Goal: Task Accomplishment & Management: Complete application form

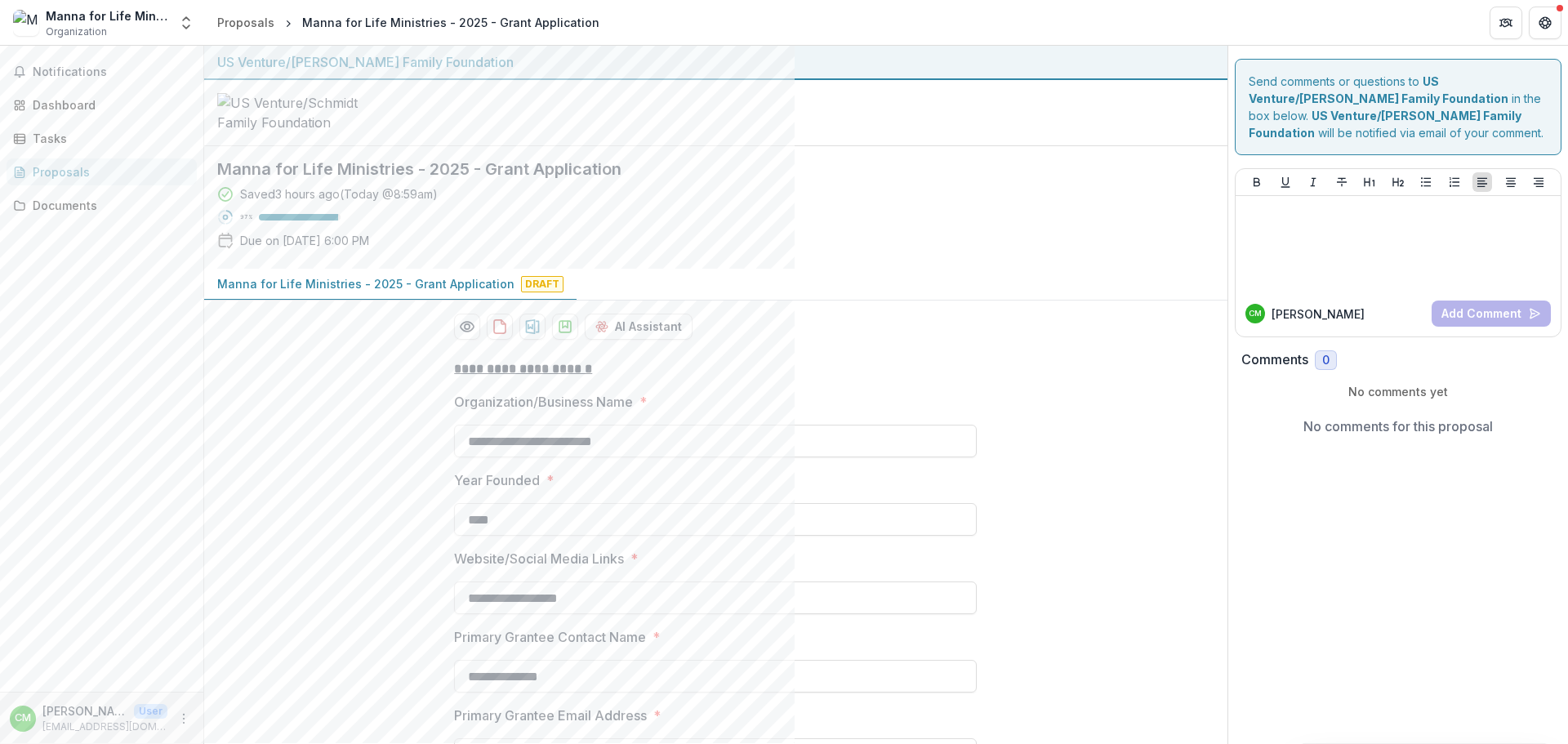
click at [185, 52] on div "Notifications Dashboard Tasks Proposals Documents" at bounding box center [102, 369] width 203 height 646
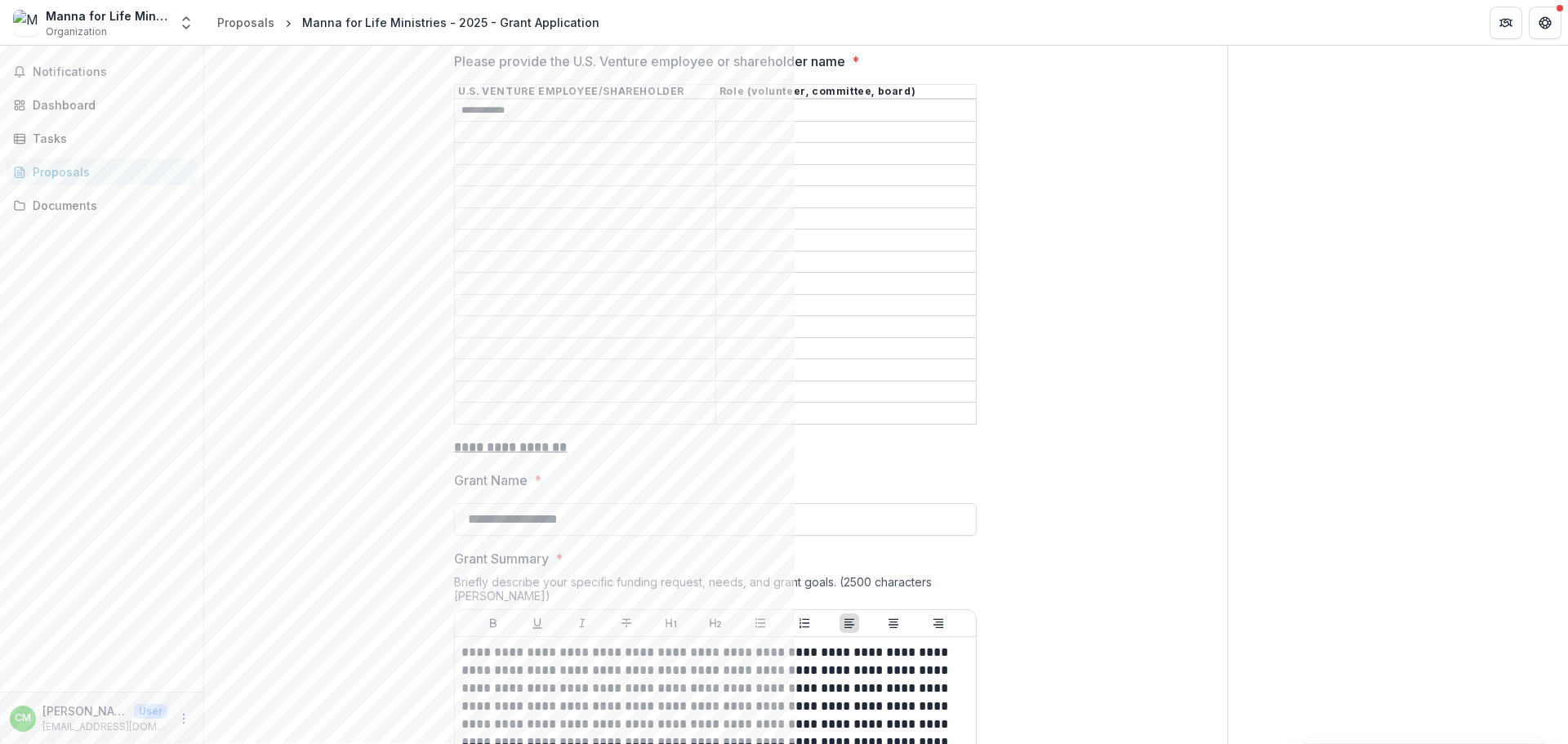
scroll to position [1470, 0]
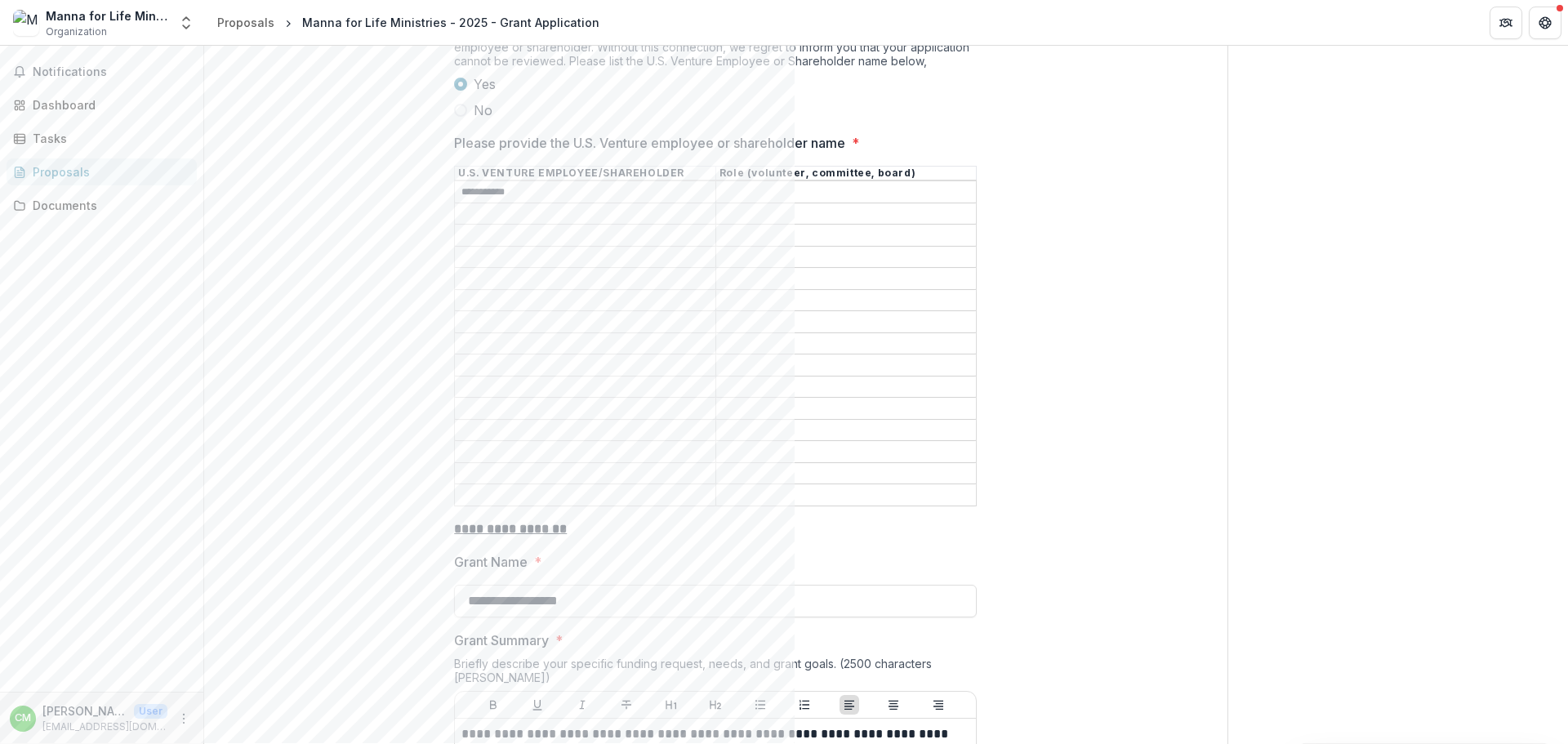
click at [540, 202] on input "**********" at bounding box center [585, 193] width 261 height 20
type input "**********"
click at [749, 202] on input "Please provide the U.S. Venture employee or shareholder name *" at bounding box center [846, 193] width 261 height 20
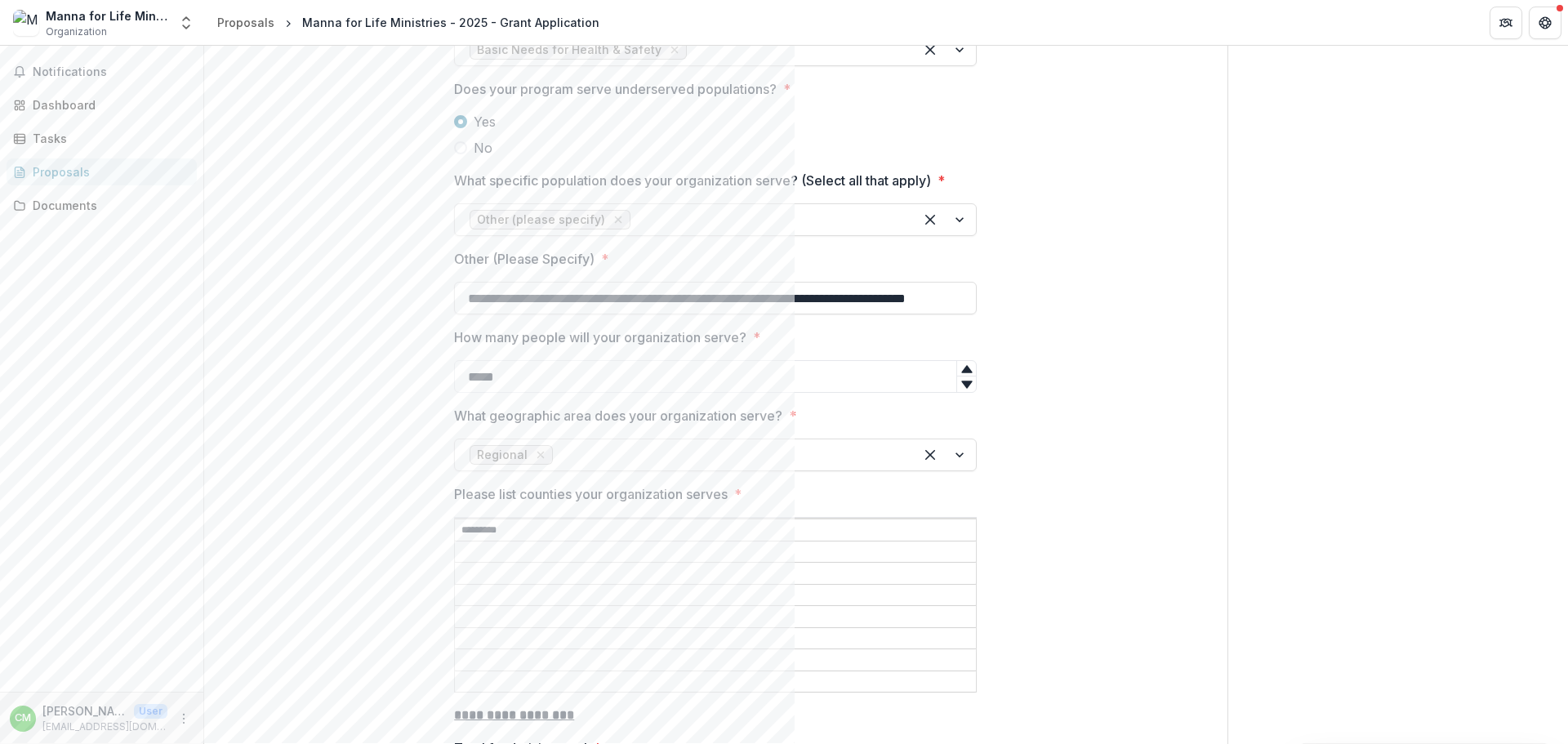
scroll to position [2694, 0]
click at [960, 202] on div at bounding box center [945, 217] width 62 height 31
click at [1123, 347] on div "**********" at bounding box center [715, 633] width 1023 height 5963
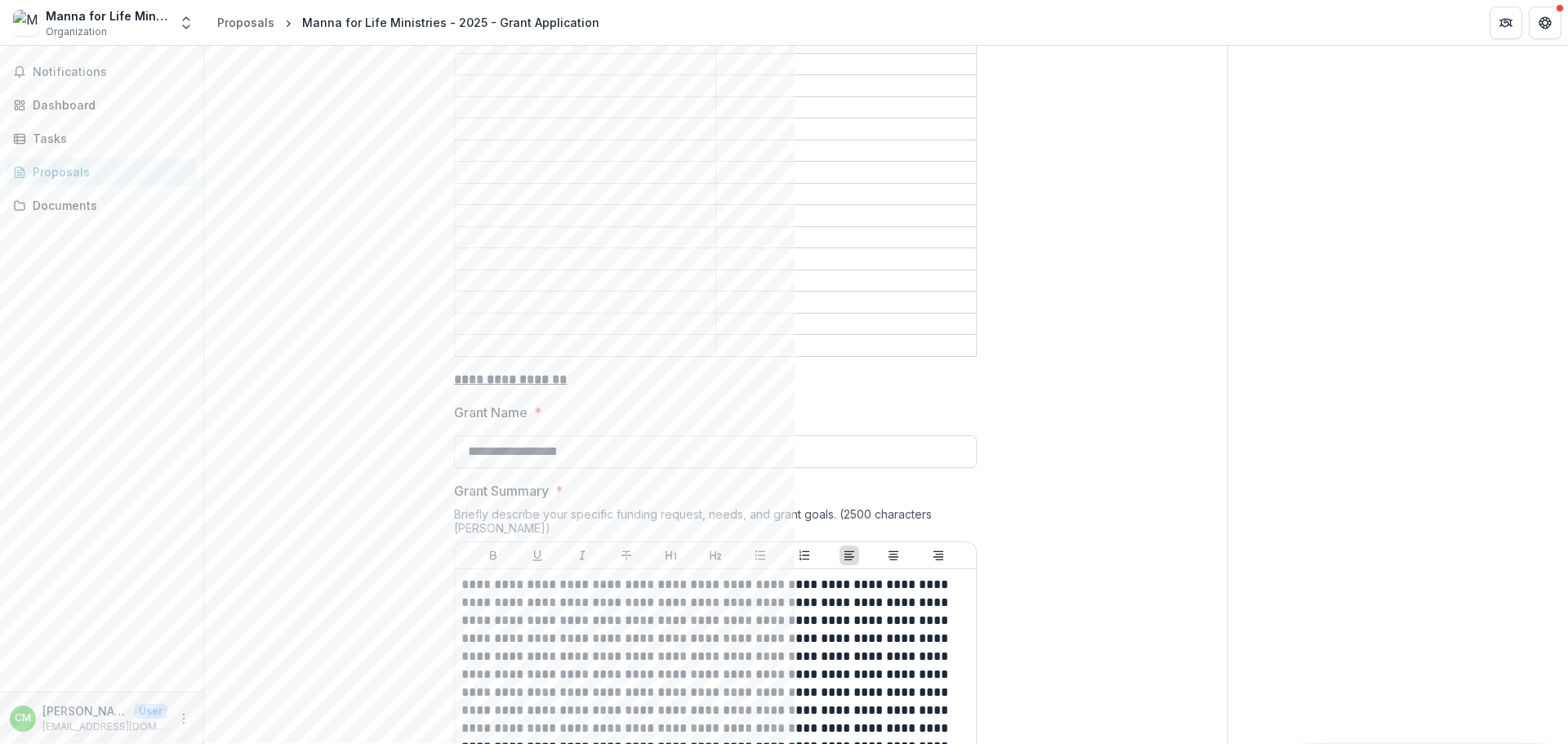
scroll to position [1470, 0]
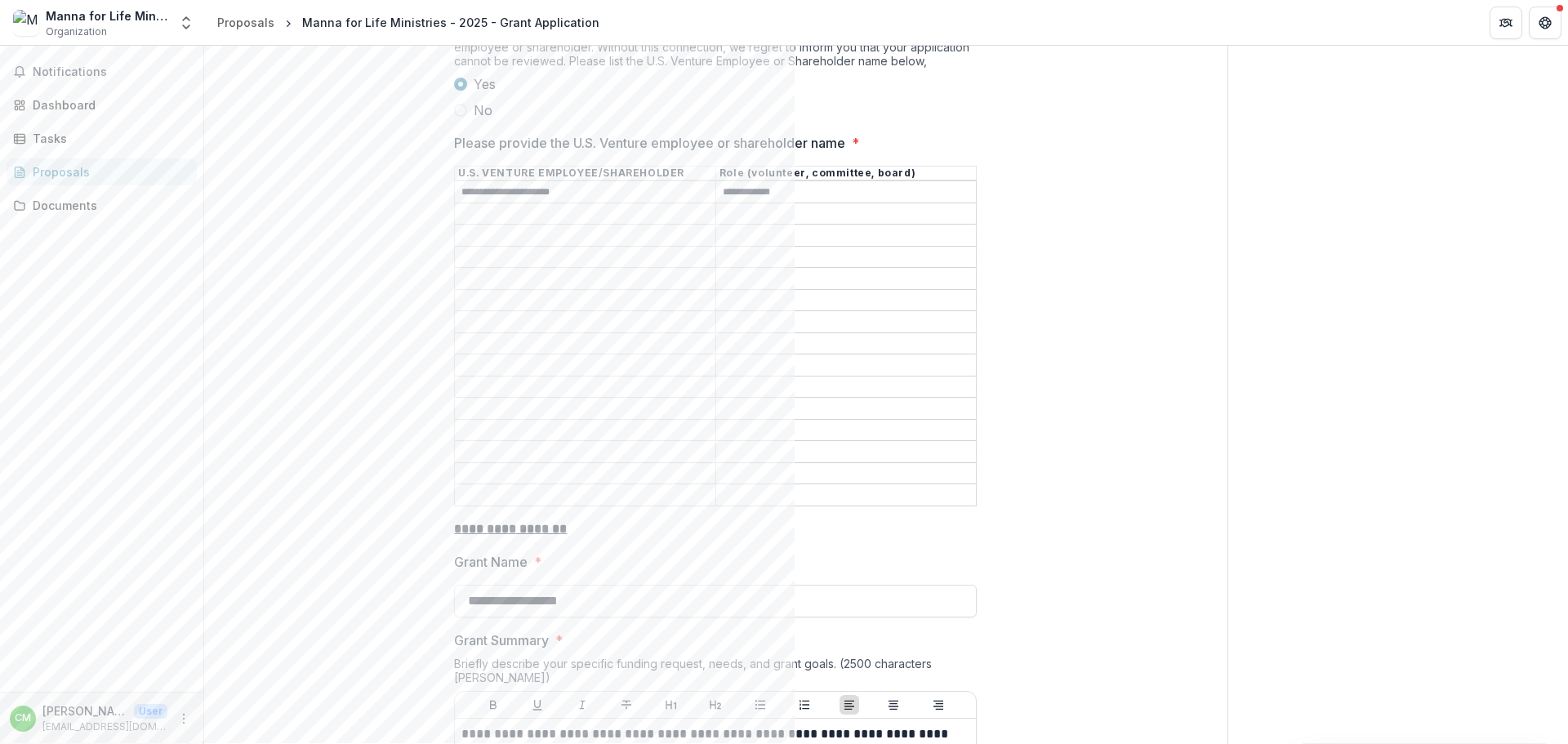
click at [820, 202] on input "**********" at bounding box center [846, 193] width 261 height 20
type input "**********"
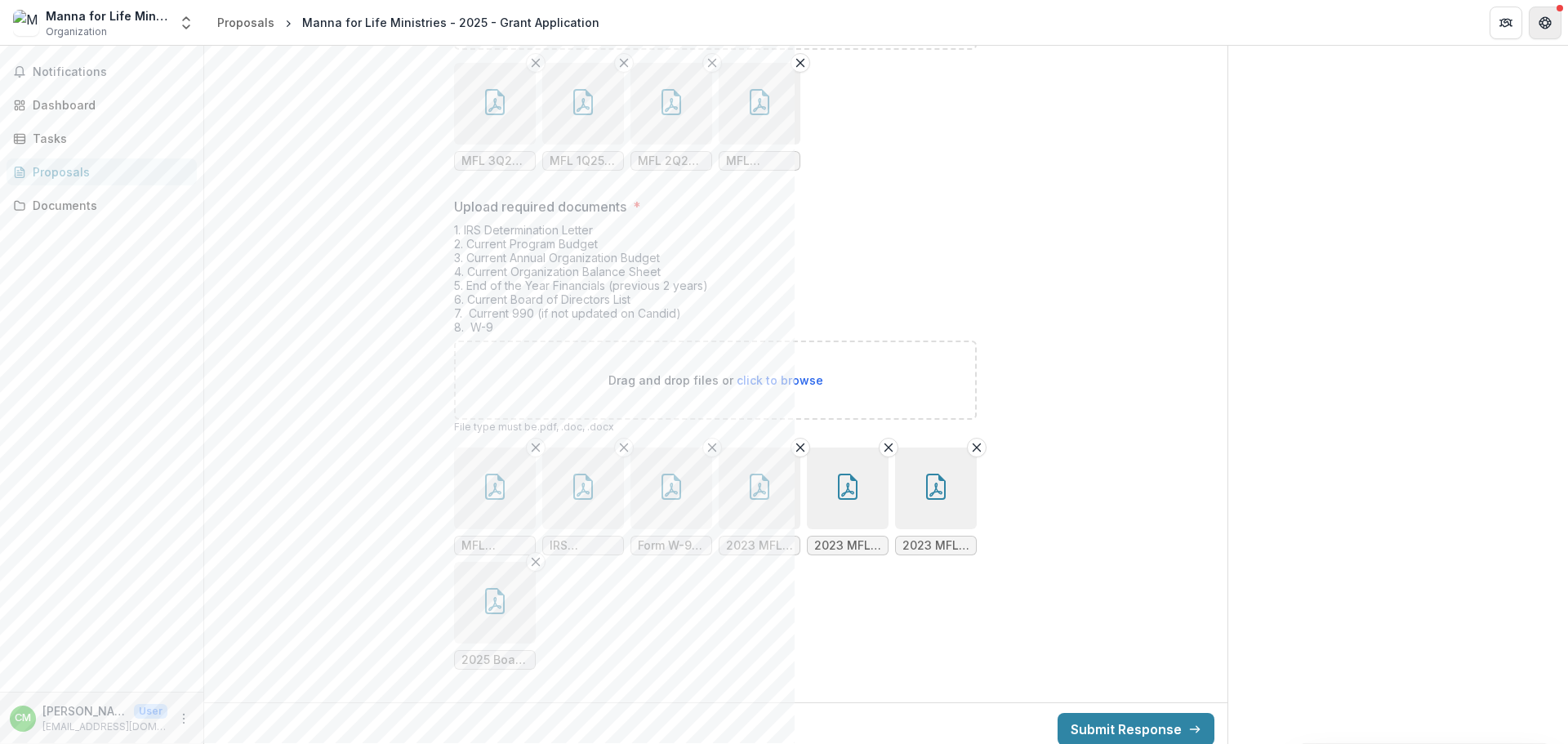
scroll to position [5809, 0]
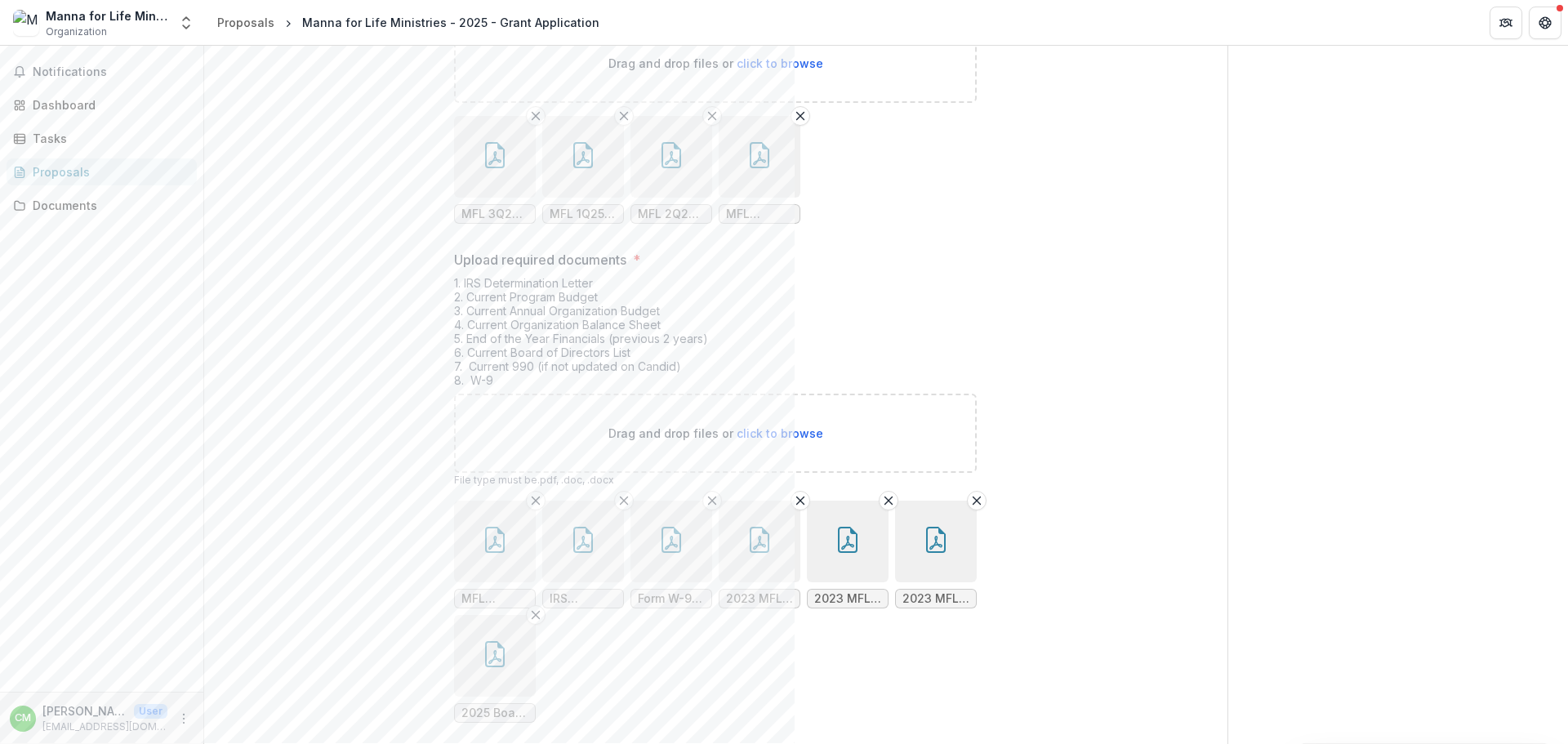
click at [499, 615] on button "button" at bounding box center [495, 656] width 82 height 82
click at [13, 743] on icon "Close" at bounding box center [7, 755] width 13 height 13
click at [950, 500] on button "button" at bounding box center [936, 541] width 82 height 82
click at [13, 743] on button "Close" at bounding box center [7, 754] width 13 height 20
click at [856, 527] on icon "button" at bounding box center [847, 539] width 26 height 26
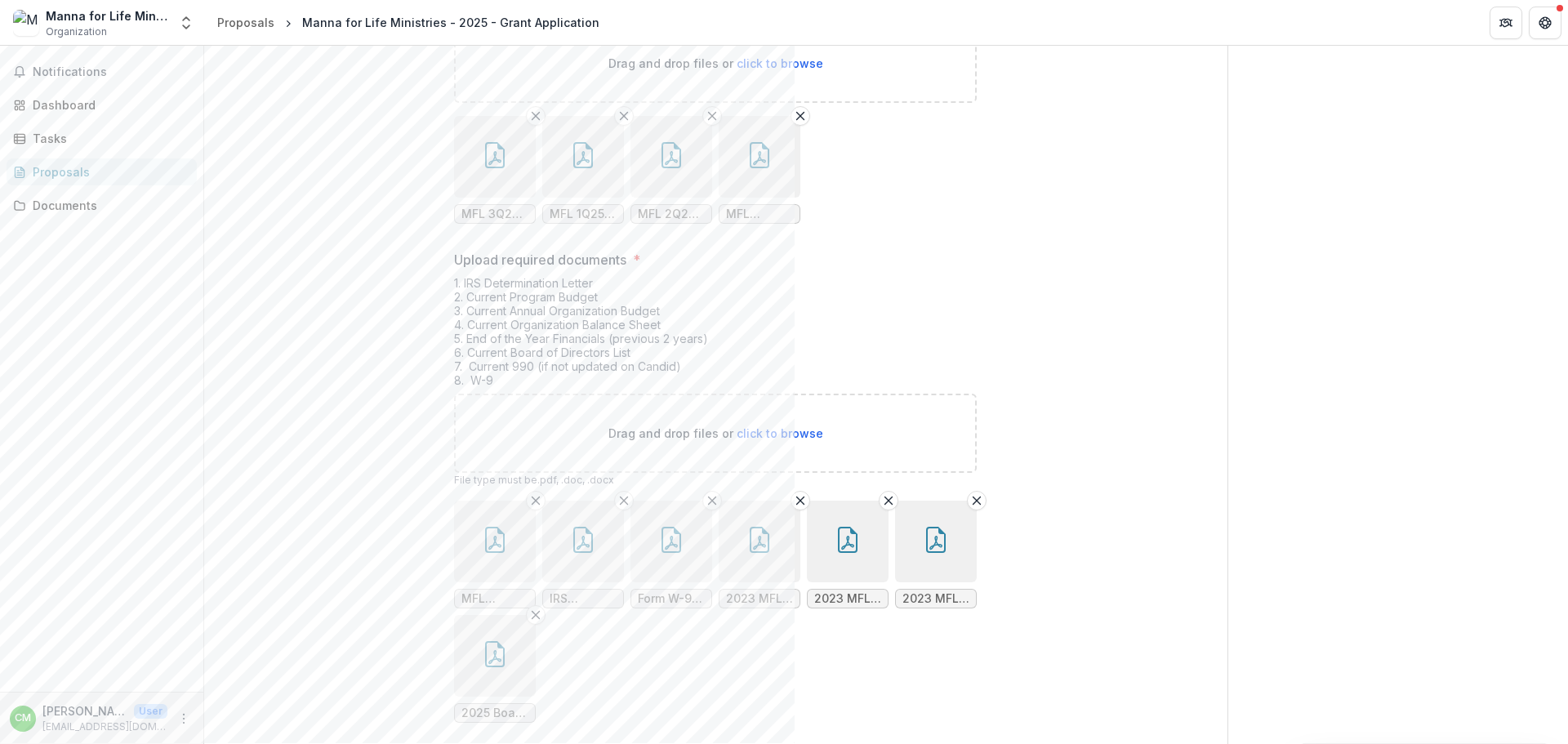
click at [13, 743] on icon "Close" at bounding box center [7, 755] width 13 height 13
click at [754, 500] on button "button" at bounding box center [759, 541] width 82 height 82
click at [13, 743] on icon "Close" at bounding box center [7, 755] width 13 height 13
click at [569, 500] on button "button" at bounding box center [583, 541] width 82 height 82
click at [13, 743] on icon "Close" at bounding box center [7, 755] width 13 height 13
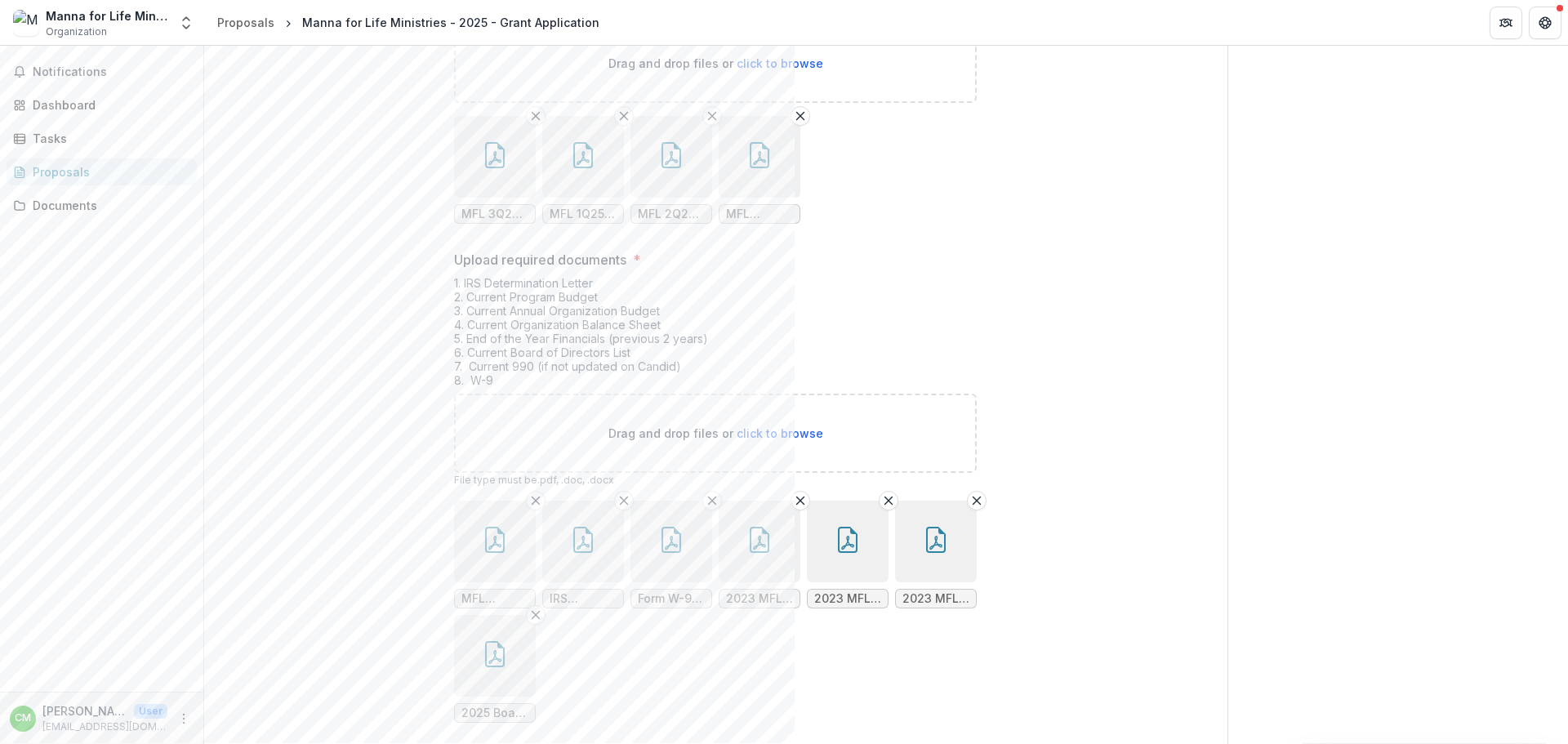
click at [497, 500] on button "button" at bounding box center [495, 541] width 82 height 82
click at [13, 743] on button "Close" at bounding box center [7, 754] width 13 height 20
drag, startPoint x: 612, startPoint y: 578, endPoint x: 577, endPoint y: 504, distance: 81.9
click at [612, 578] on ul "MFL Articles of Incorporation.pdf IRS 501(c)3.pdf Form W-9 2025_01_02 Manna for…" at bounding box center [715, 611] width 523 height 222
click at [536, 494] on icon "Remove File" at bounding box center [536, 500] width 13 height 13
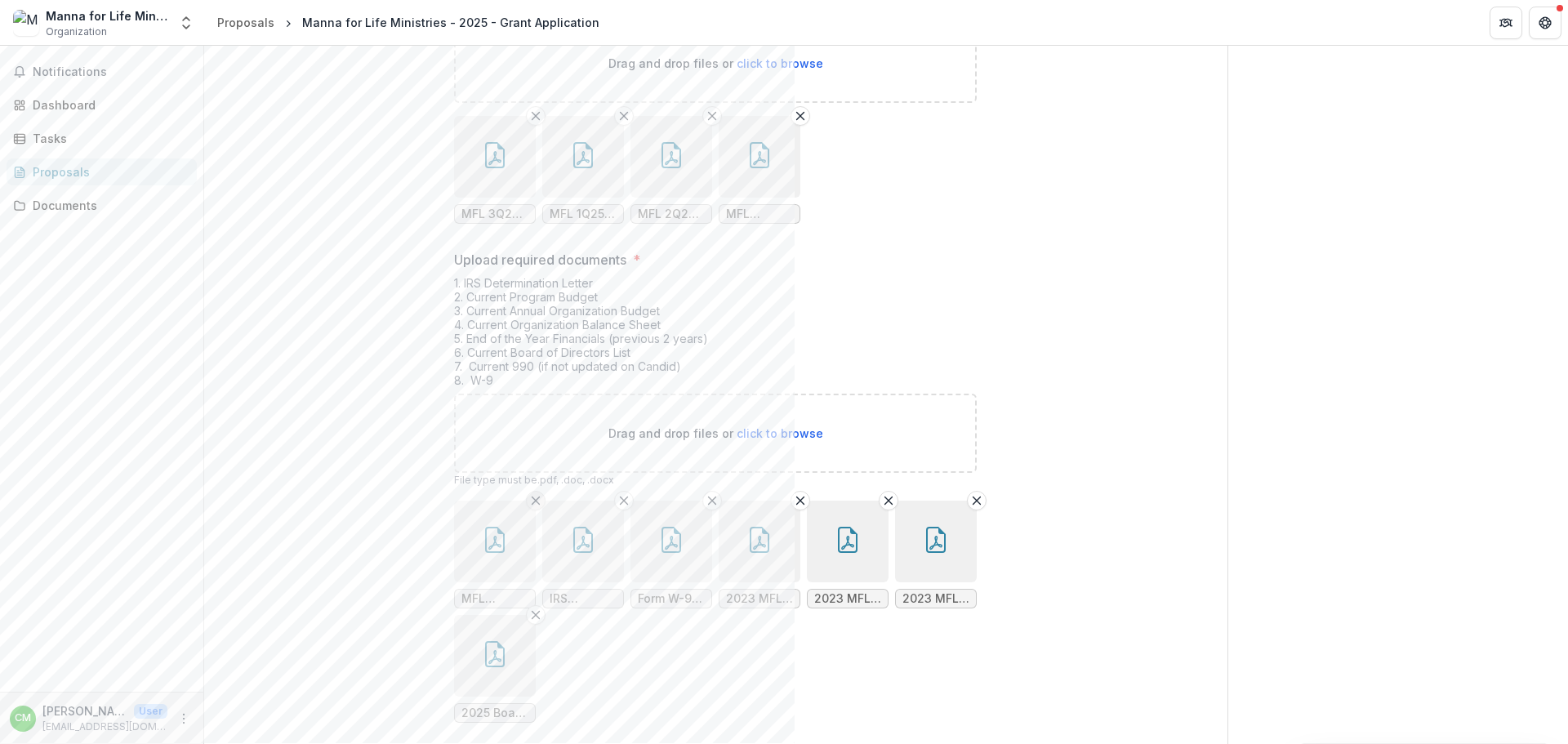
scroll to position [5695, 0]
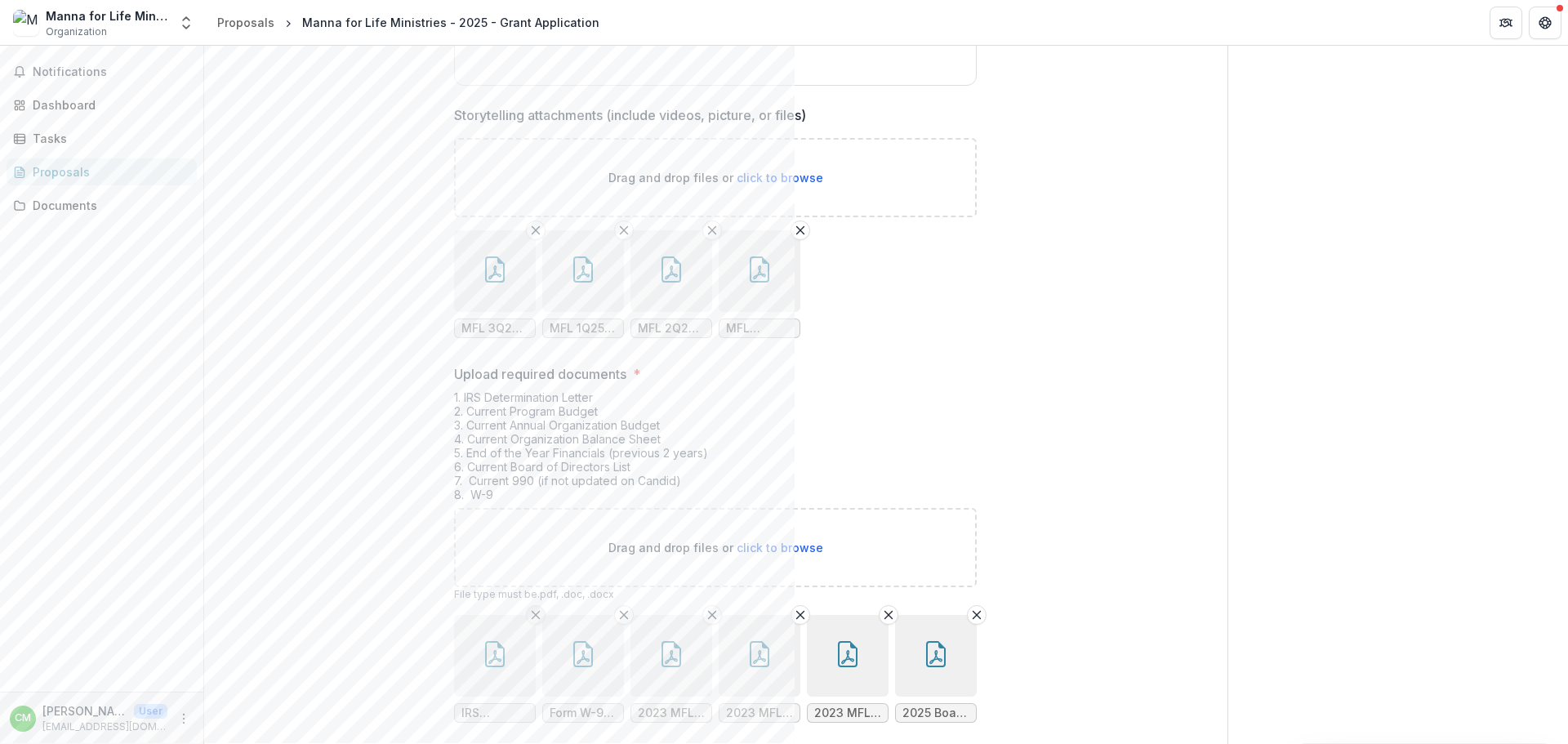
click at [535, 608] on icon "Remove File" at bounding box center [536, 615] width 13 height 13
click at [534, 608] on icon "Remove File" at bounding box center [536, 615] width 13 height 13
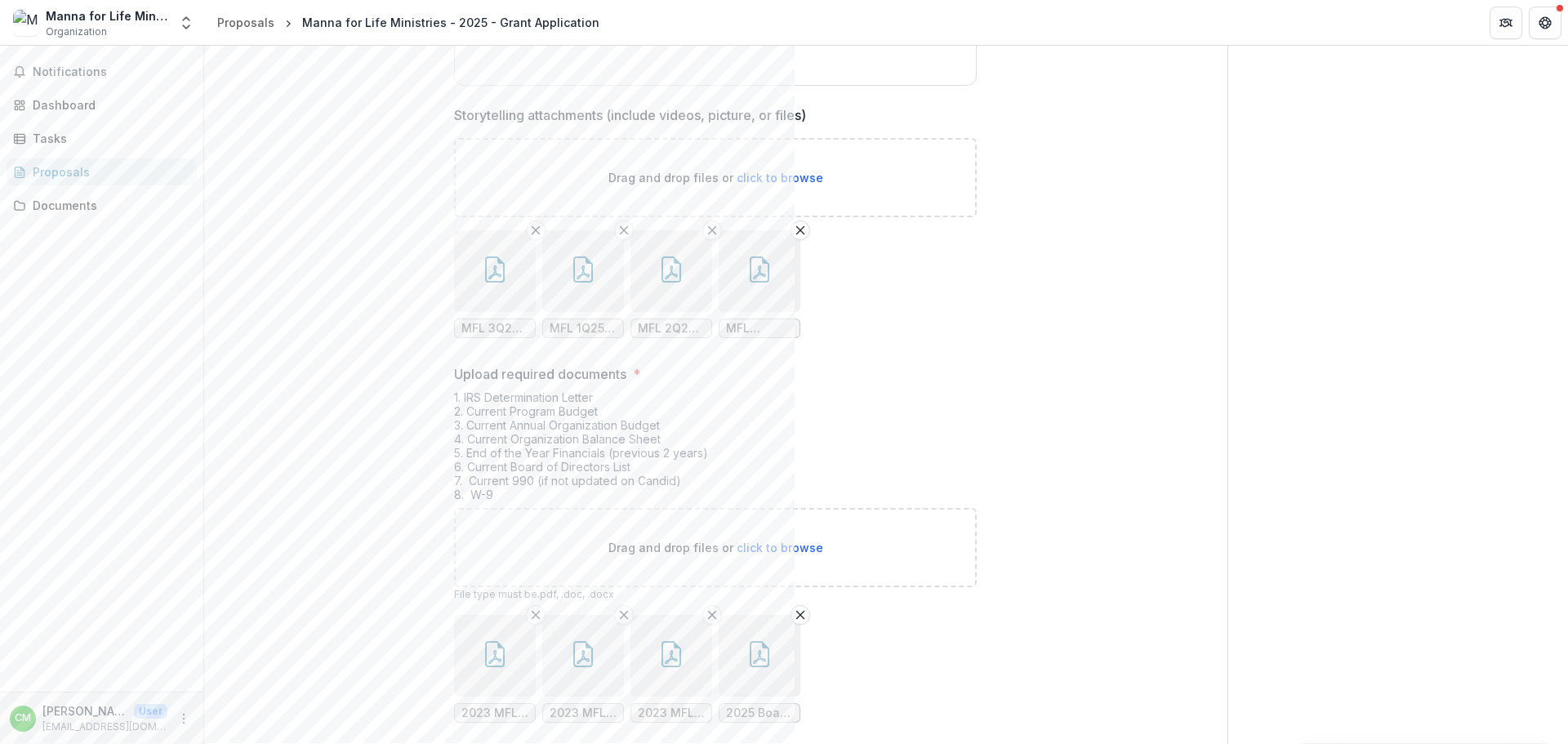
click at [534, 608] on icon "Remove File" at bounding box center [536, 615] width 13 height 13
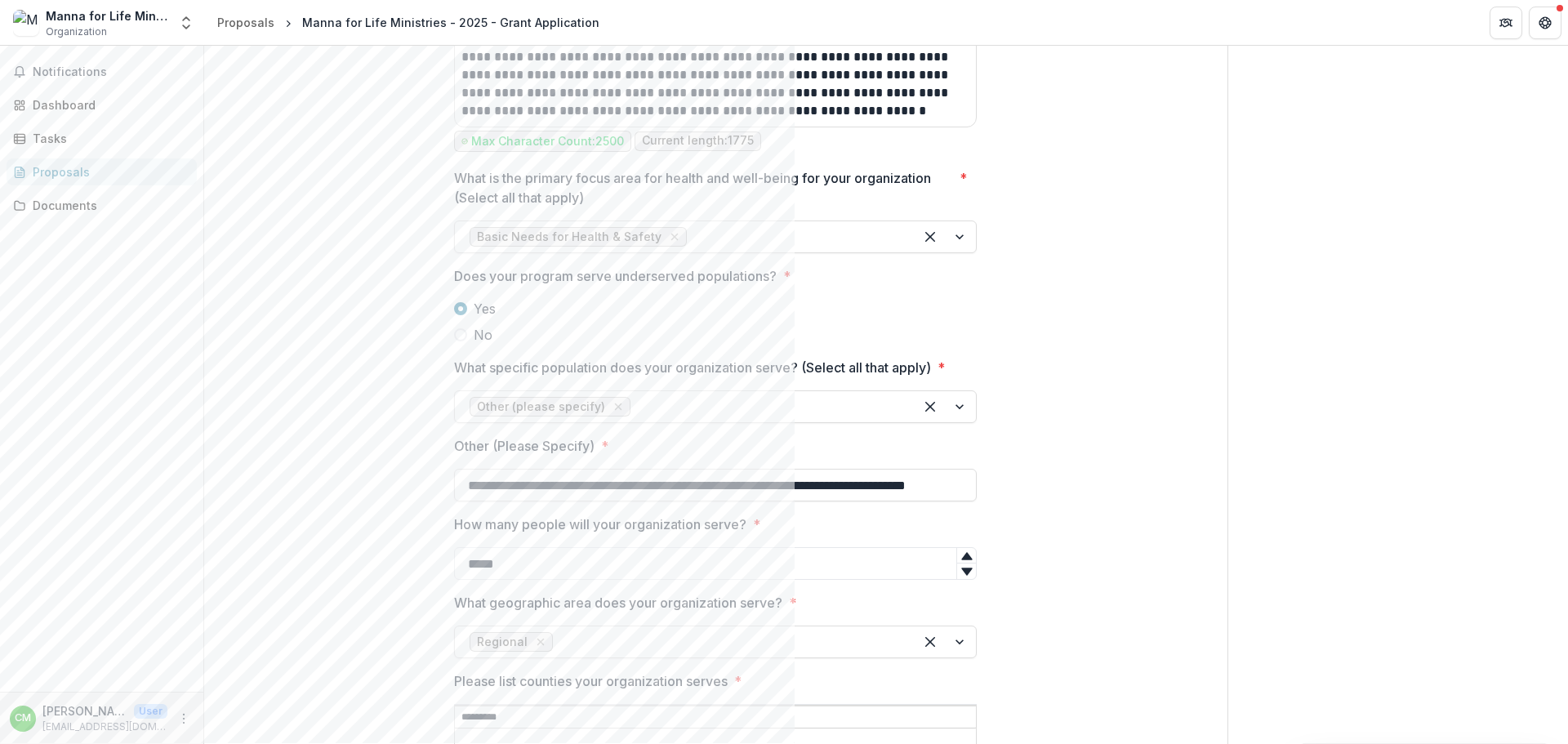
scroll to position [2531, 0]
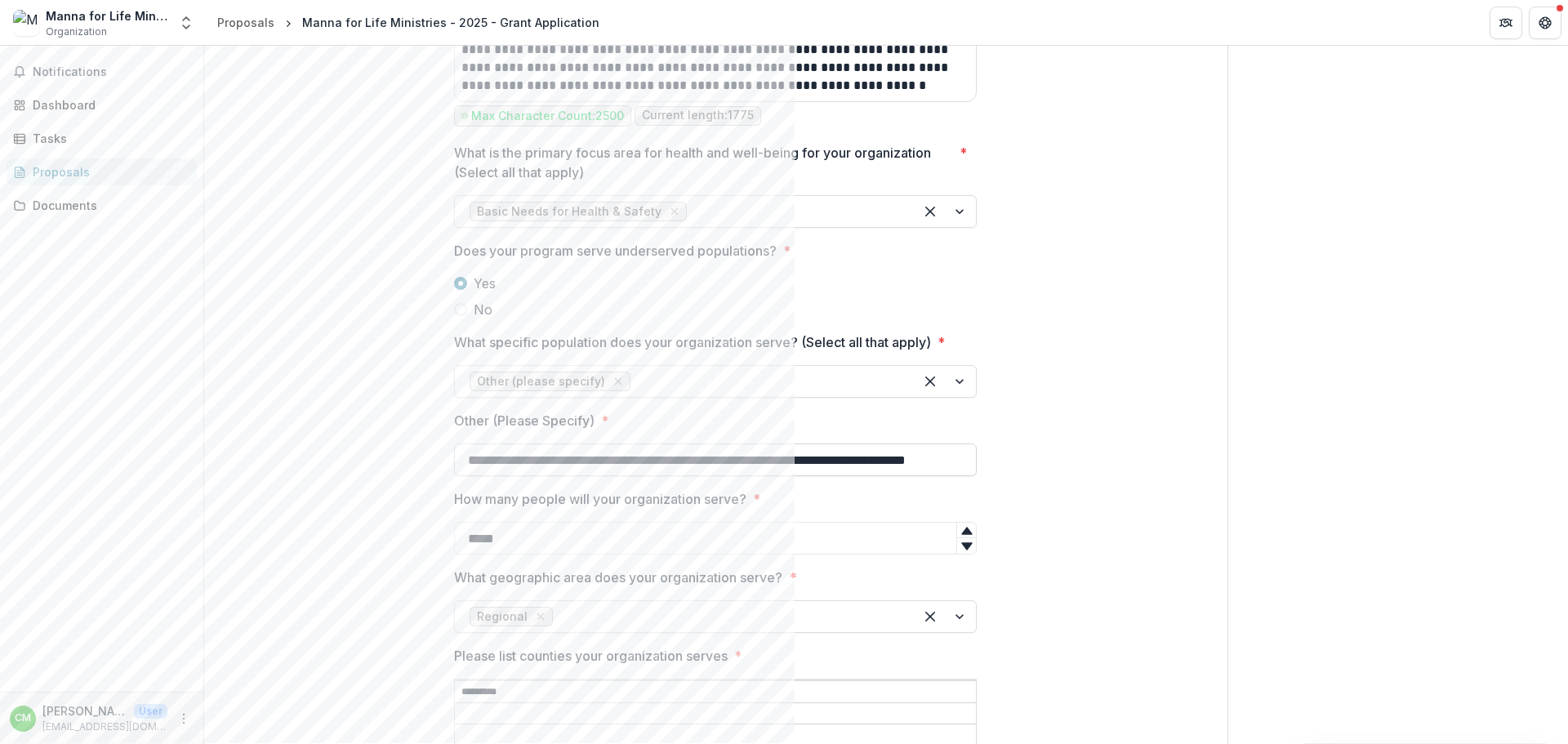
click at [970, 449] on input "**********" at bounding box center [715, 459] width 523 height 32
click at [967, 448] on input "**********" at bounding box center [715, 459] width 523 height 32
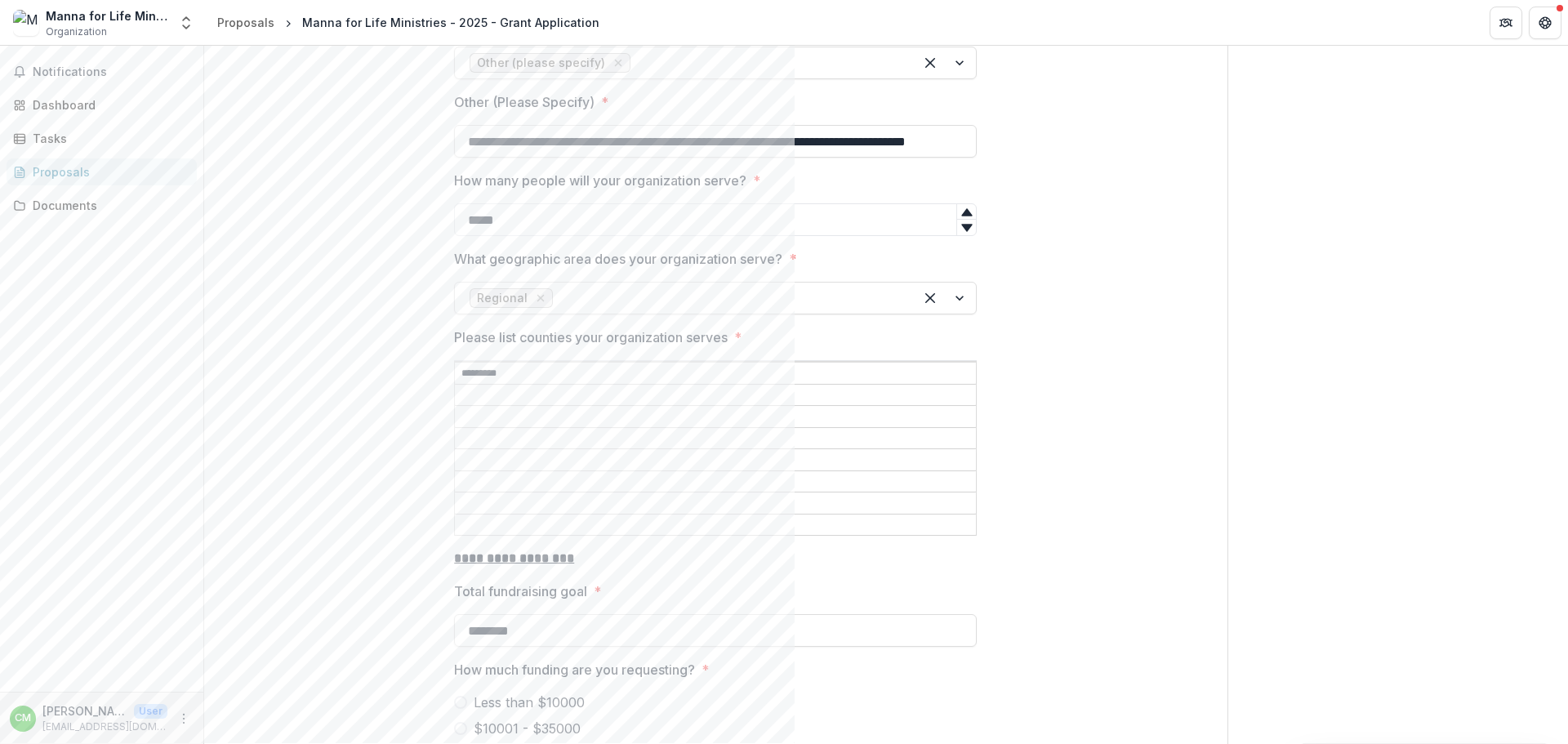
scroll to position [2857, 0]
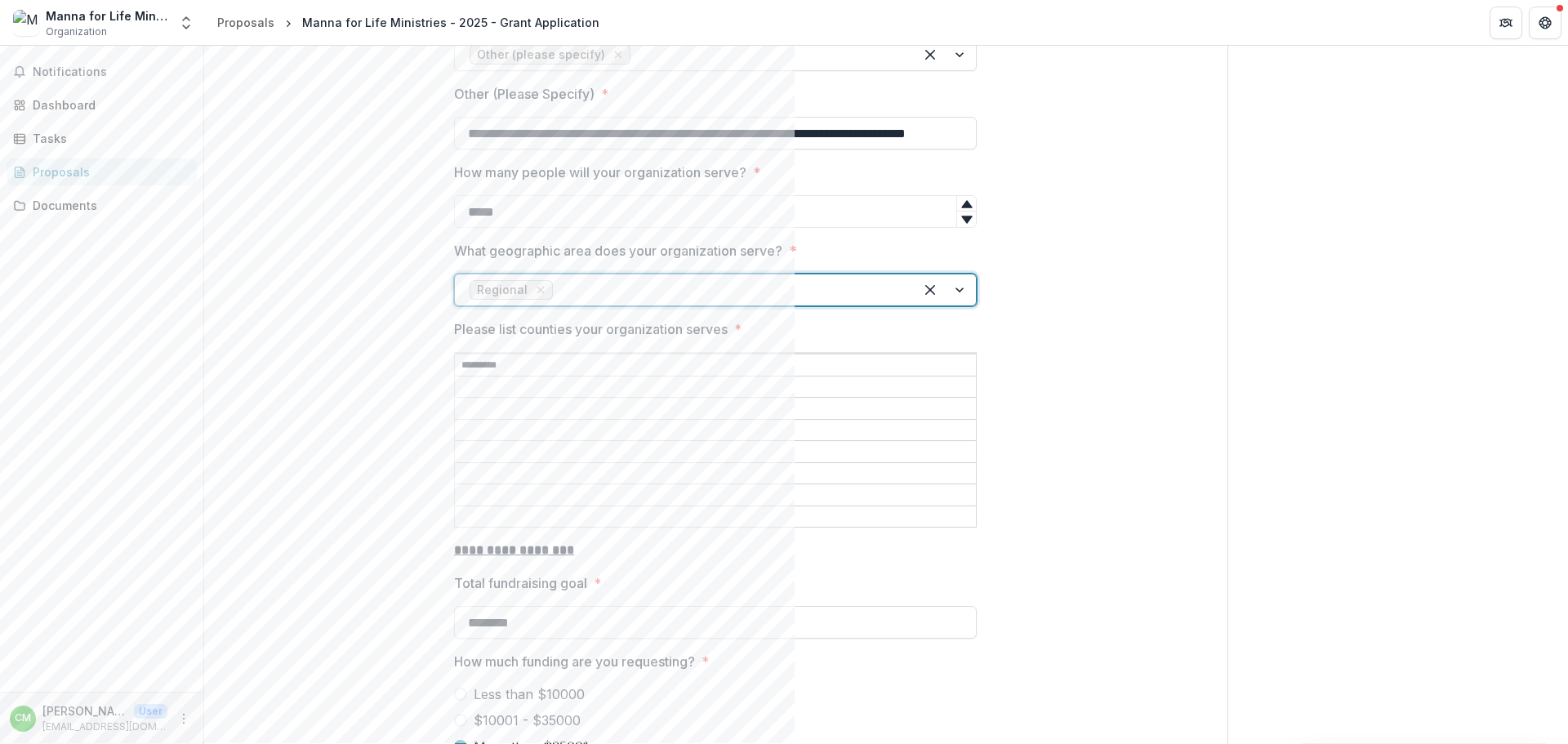
click at [955, 275] on div at bounding box center [945, 290] width 62 height 31
click at [1051, 320] on div "**********" at bounding box center [715, 595] width 1023 height 6212
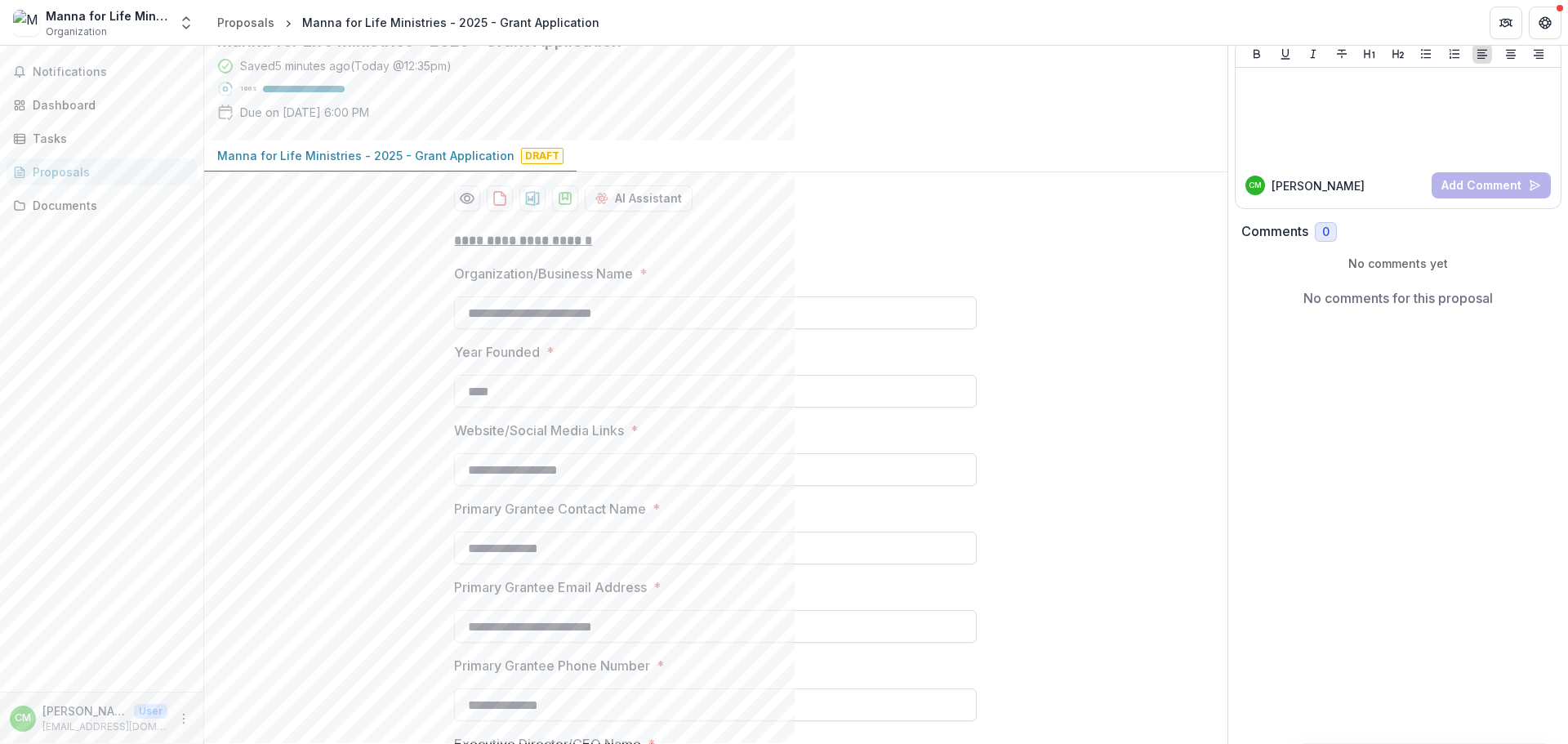
scroll to position [0, 0]
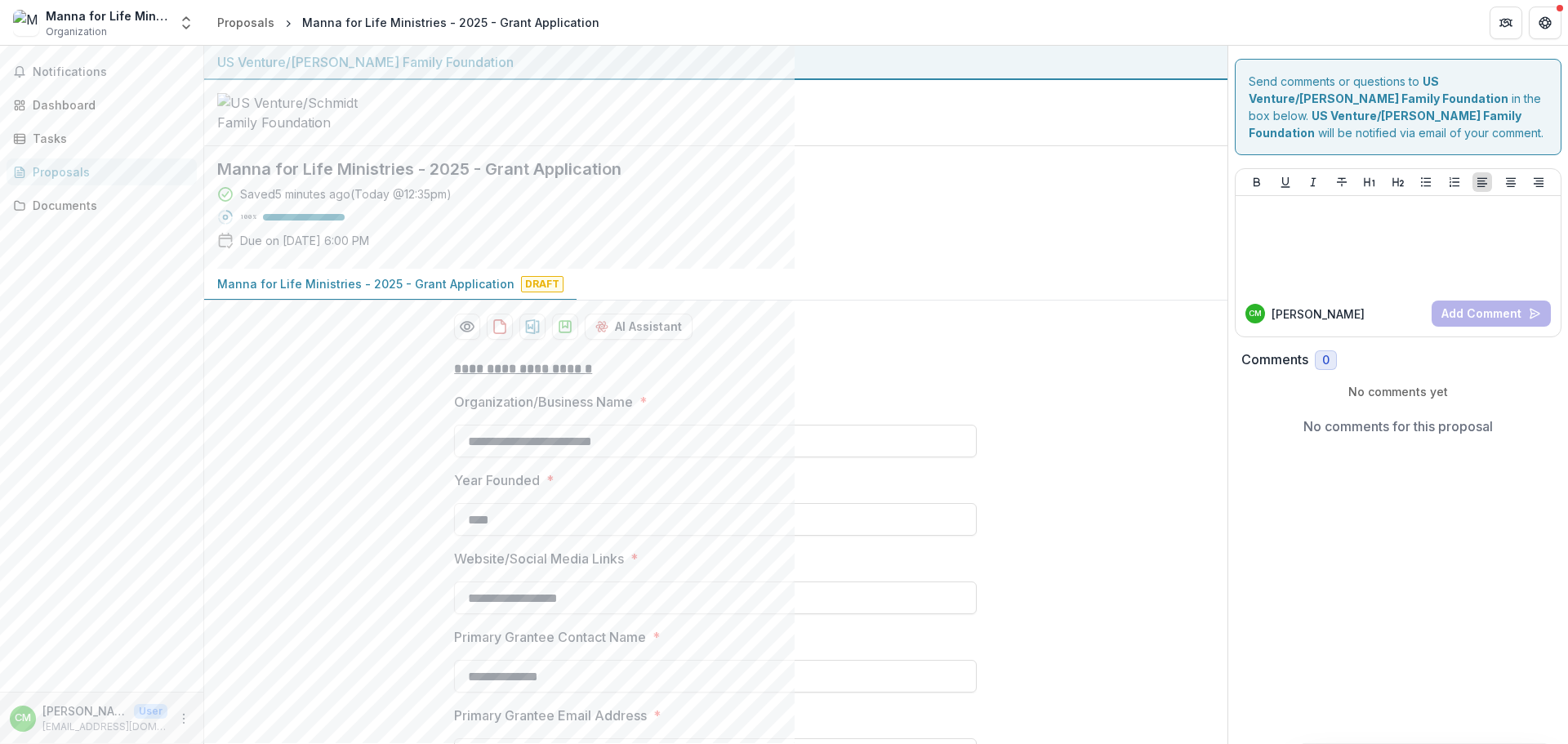
click at [531, 292] on span "Draft" at bounding box center [542, 285] width 42 height 17
click at [531, 334] on icon "download-proposal" at bounding box center [533, 327] width 14 height 15
drag, startPoint x: 521, startPoint y: 295, endPoint x: 580, endPoint y: 278, distance: 61.4
click at [521, 292] on span "Draft" at bounding box center [542, 285] width 42 height 17
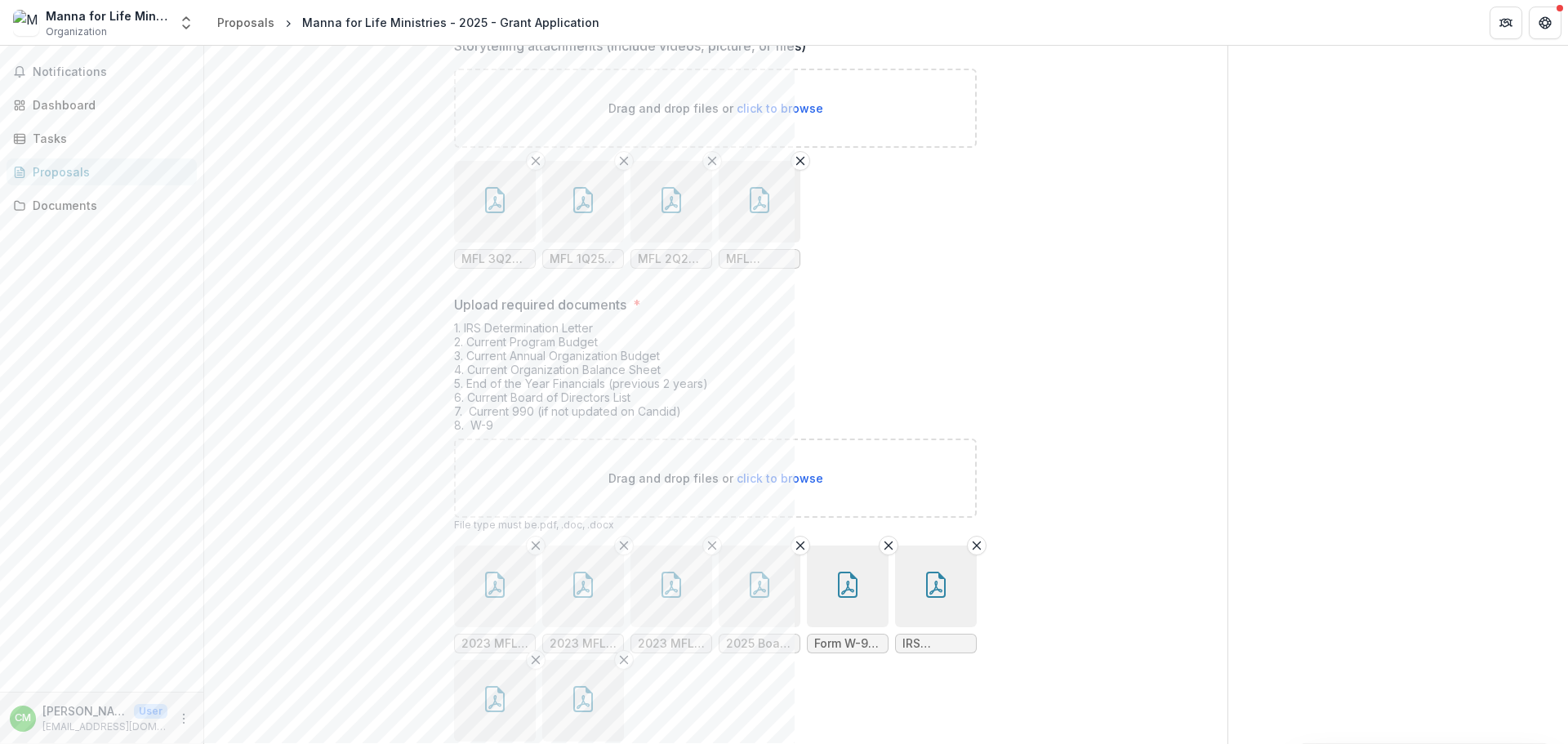
scroll to position [5809, 0]
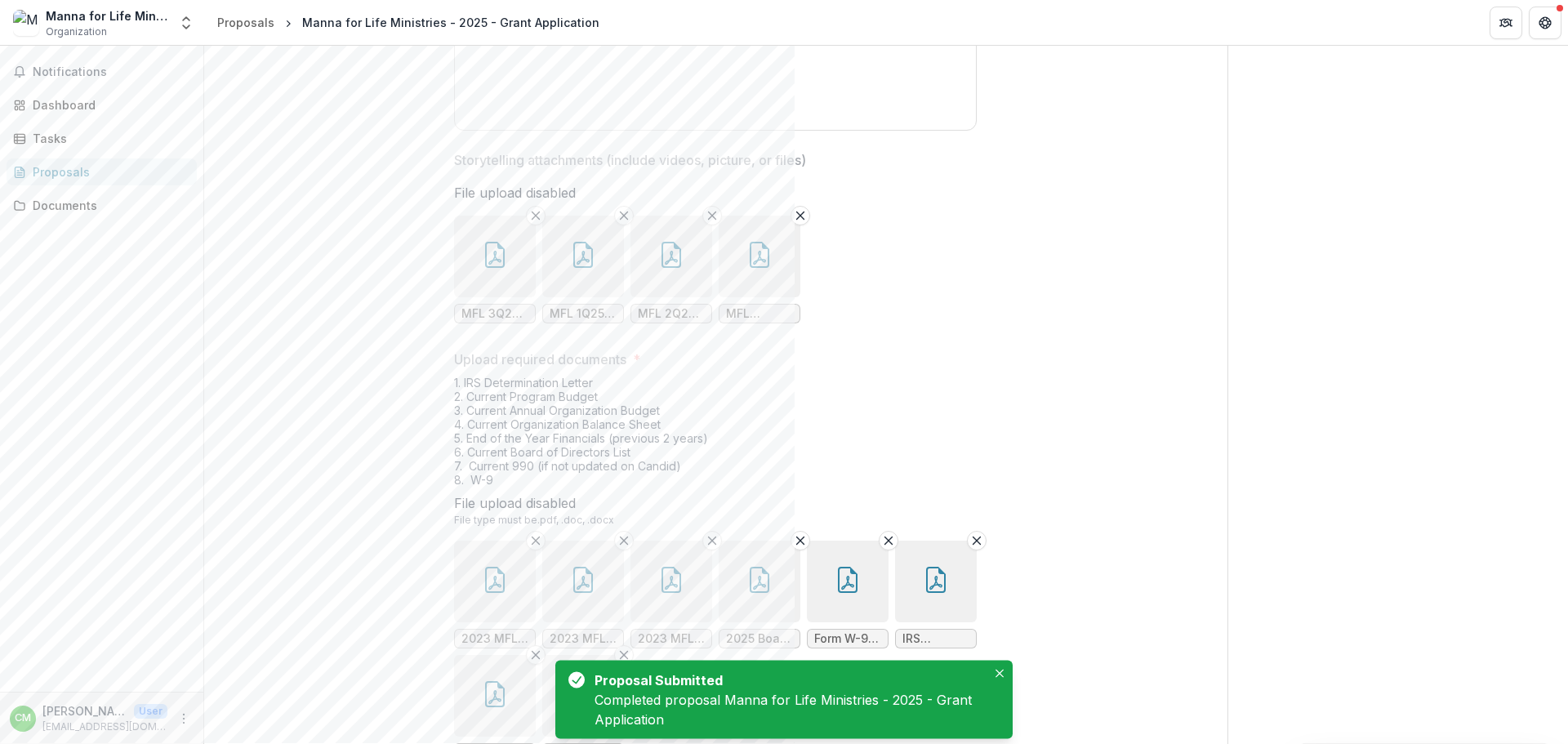
scroll to position [0, 0]
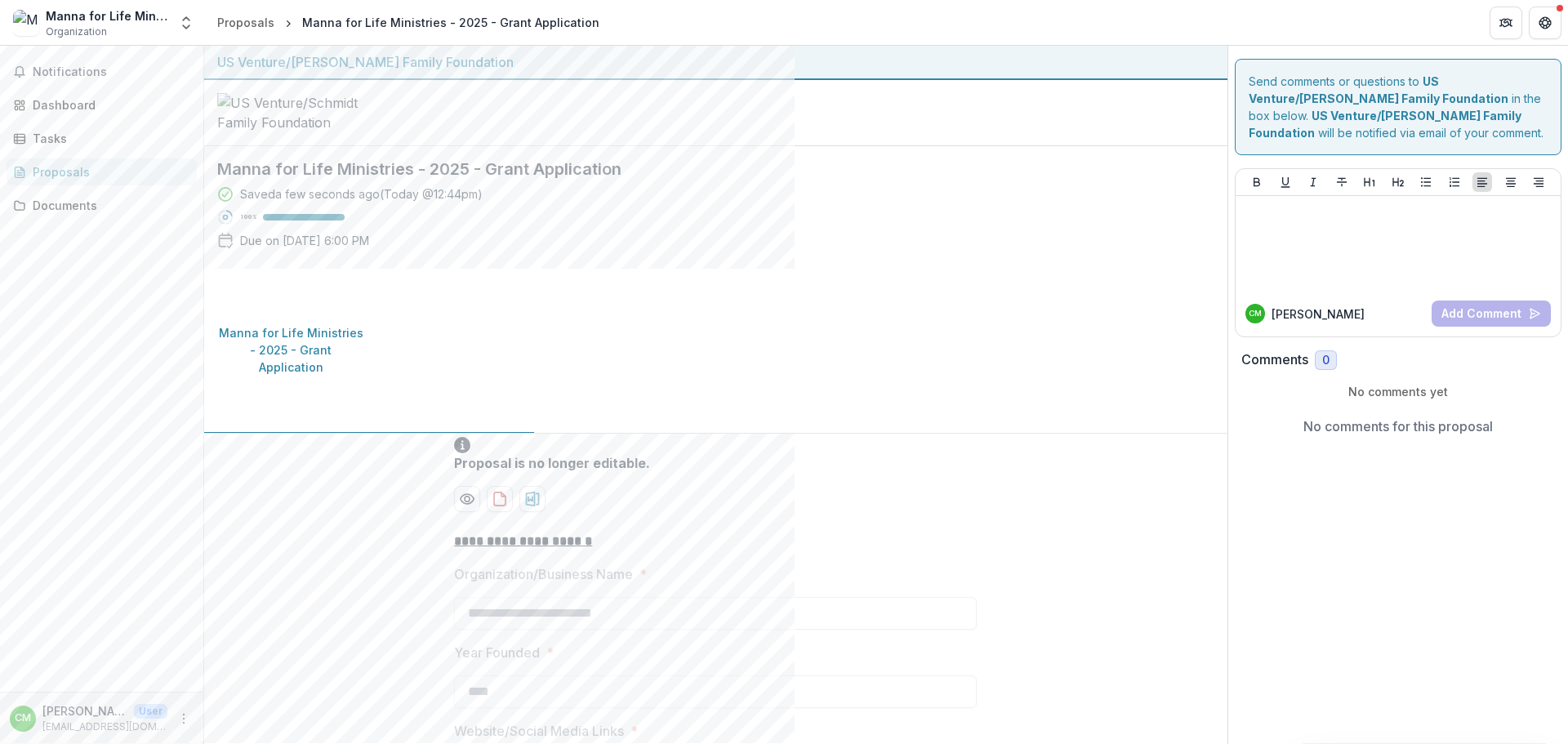
click at [13, 743] on button "Close" at bounding box center [7, 754] width 13 height 20
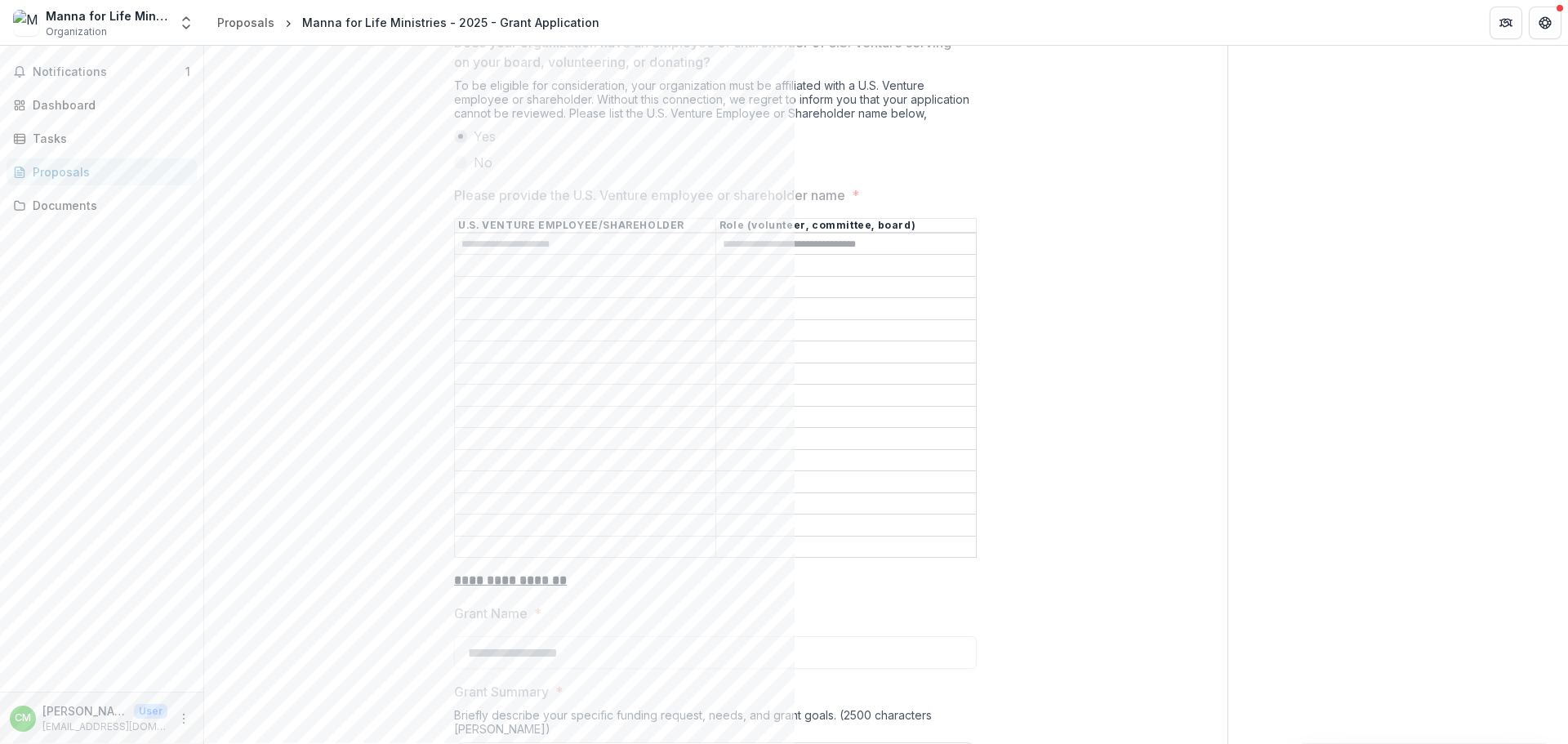
scroll to position [1290, 0]
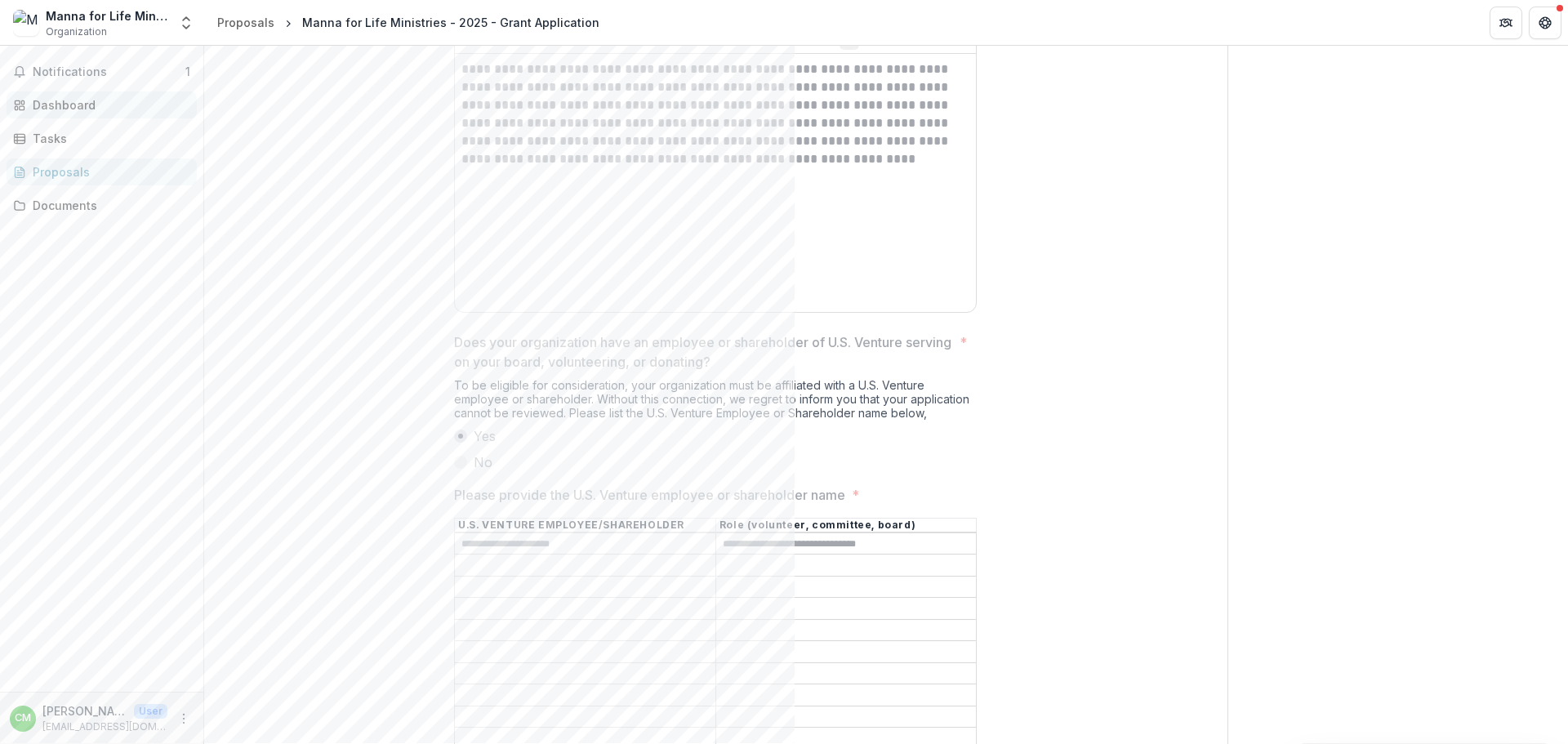
click at [112, 99] on div "Dashboard" at bounding box center [107, 105] width 151 height 17
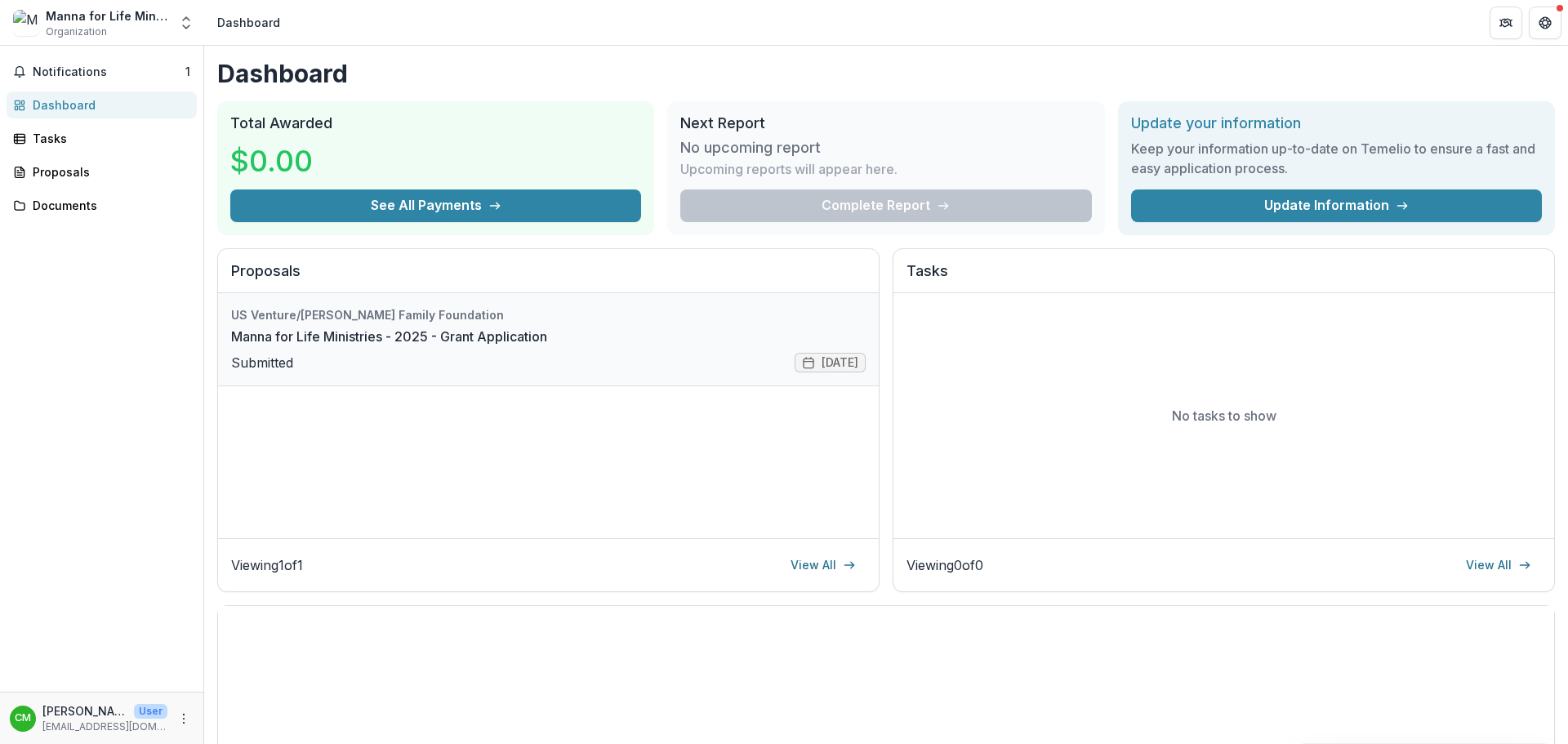
click at [293, 346] on link "Manna for Life Ministries - 2025 - Grant Application" at bounding box center [390, 336] width 316 height 20
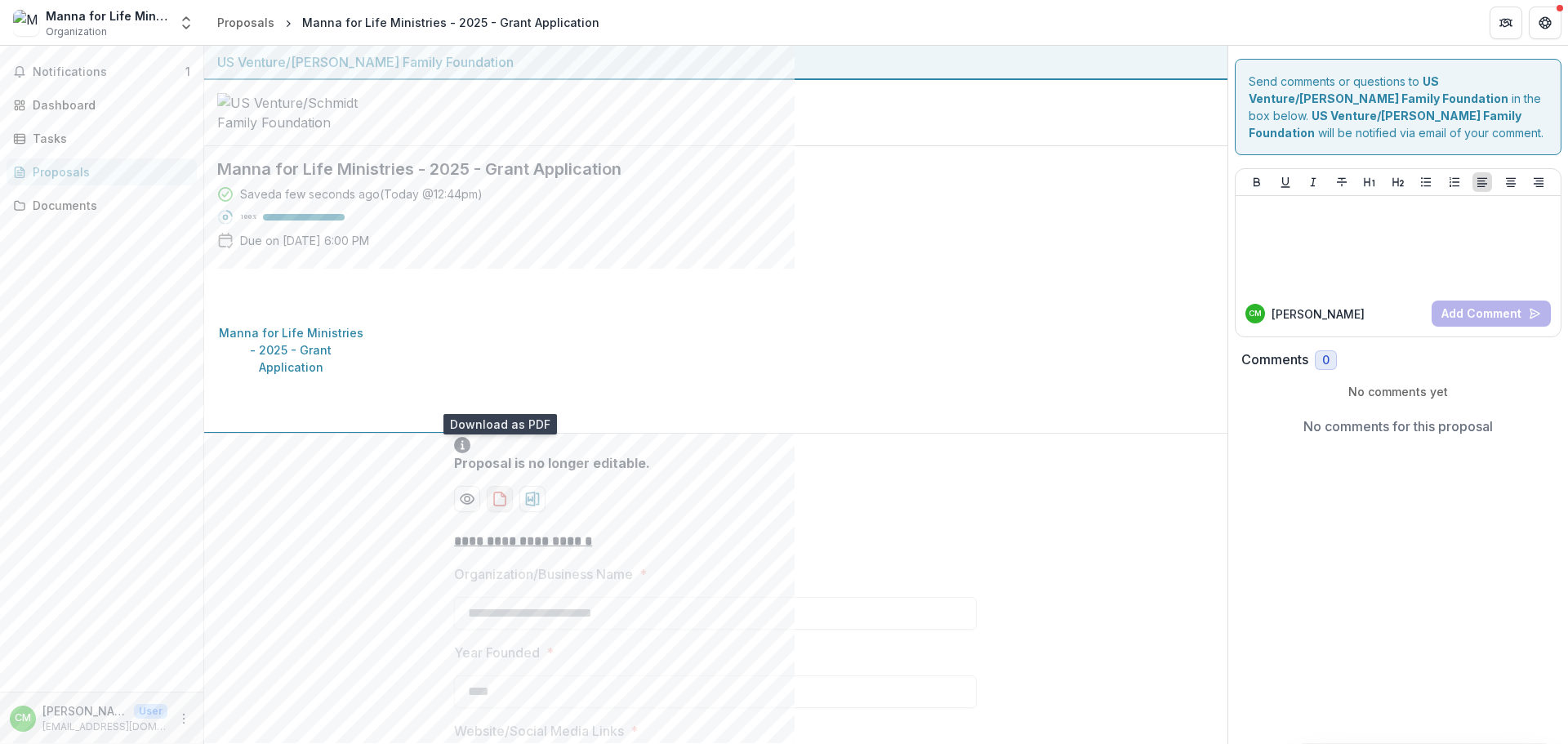
click at [493, 491] on icon "download-proposal" at bounding box center [500, 499] width 17 height 17
click at [112, 79] on button "Notifications 1" at bounding box center [102, 72] width 191 height 26
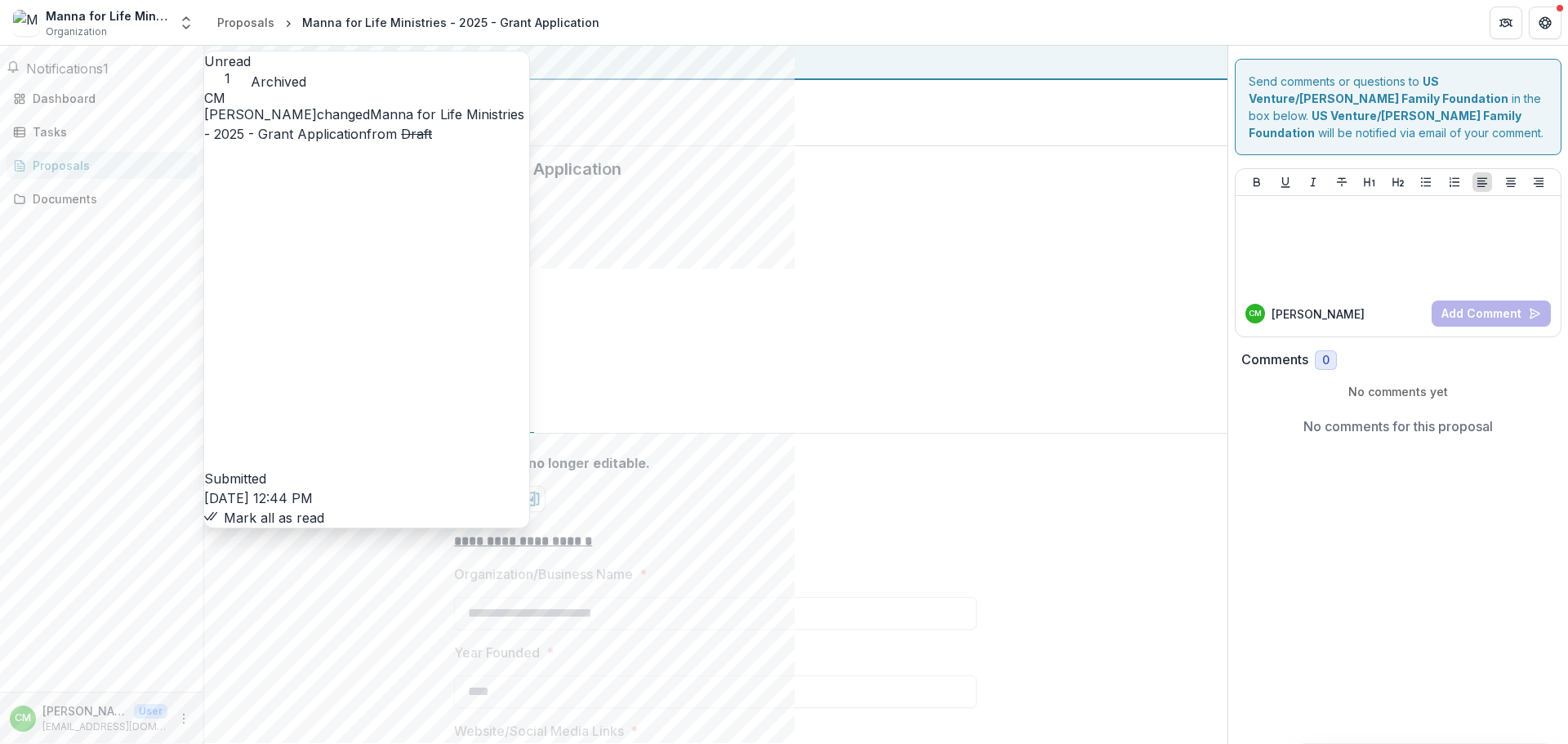
click at [97, 71] on span "Notifications" at bounding box center [64, 69] width 77 height 17
click at [97, 71] on span "Notifications" at bounding box center [108, 72] width 152 height 14
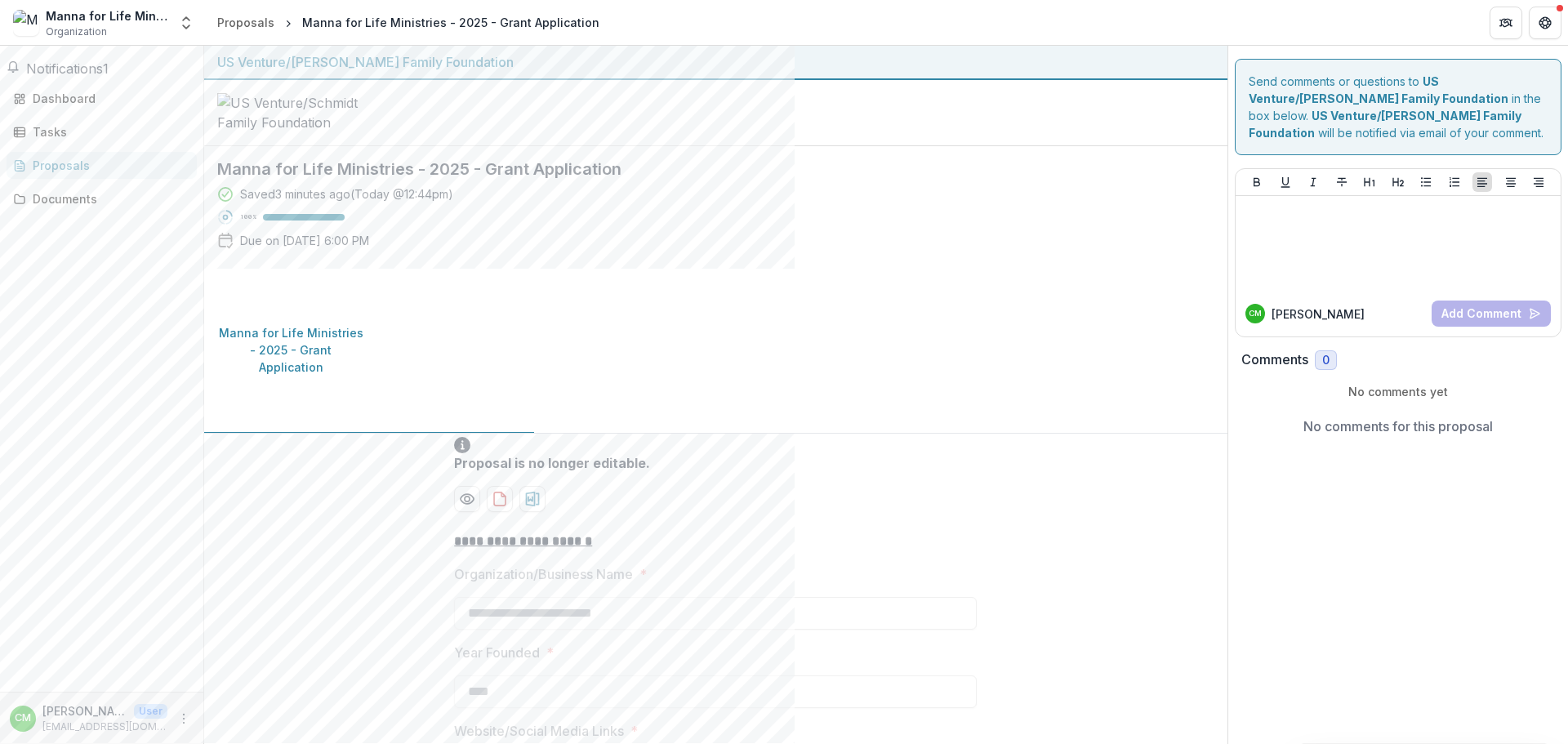
click at [95, 100] on div "Dashboard" at bounding box center [107, 105] width 151 height 17
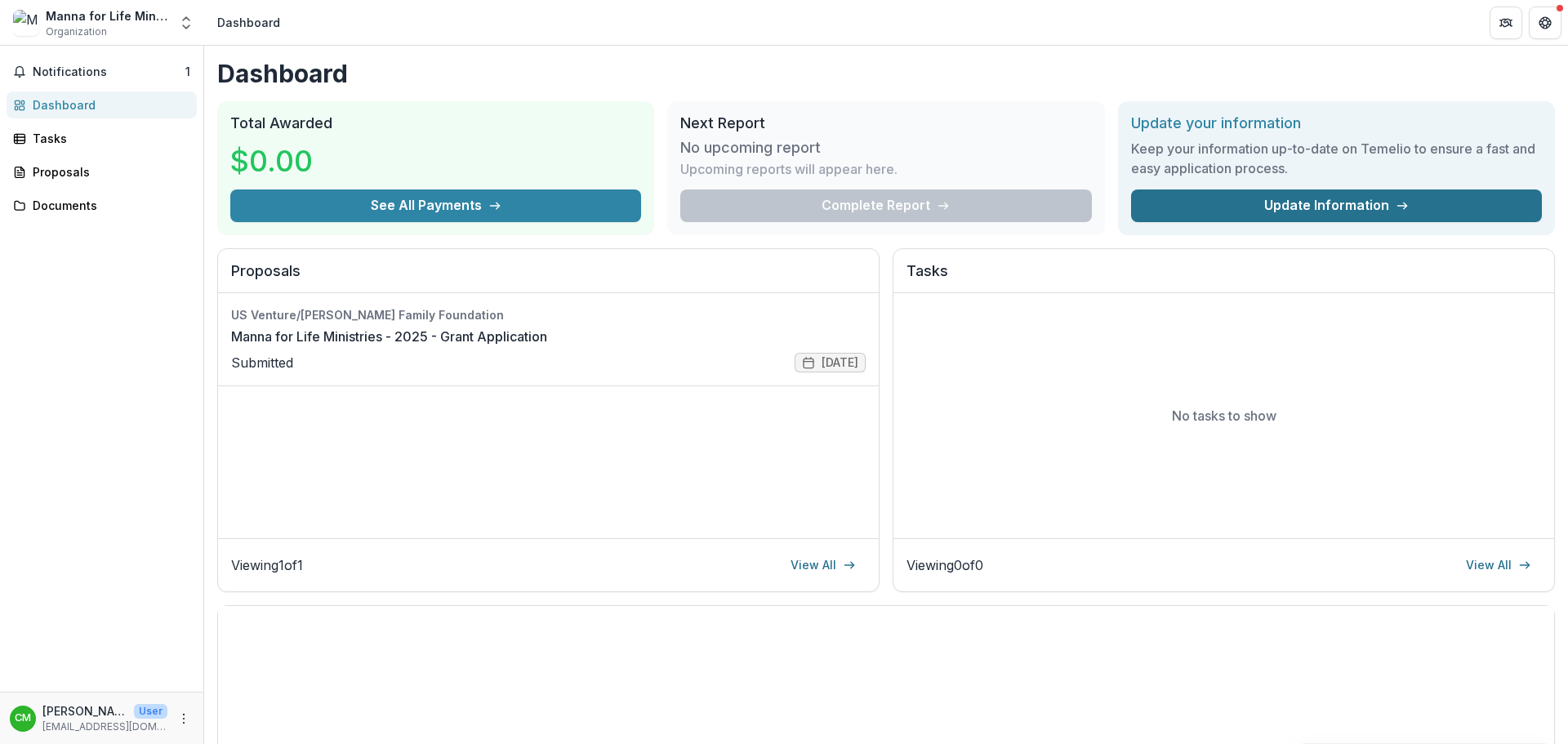
click at [1353, 208] on link "Update Information" at bounding box center [1337, 206] width 411 height 32
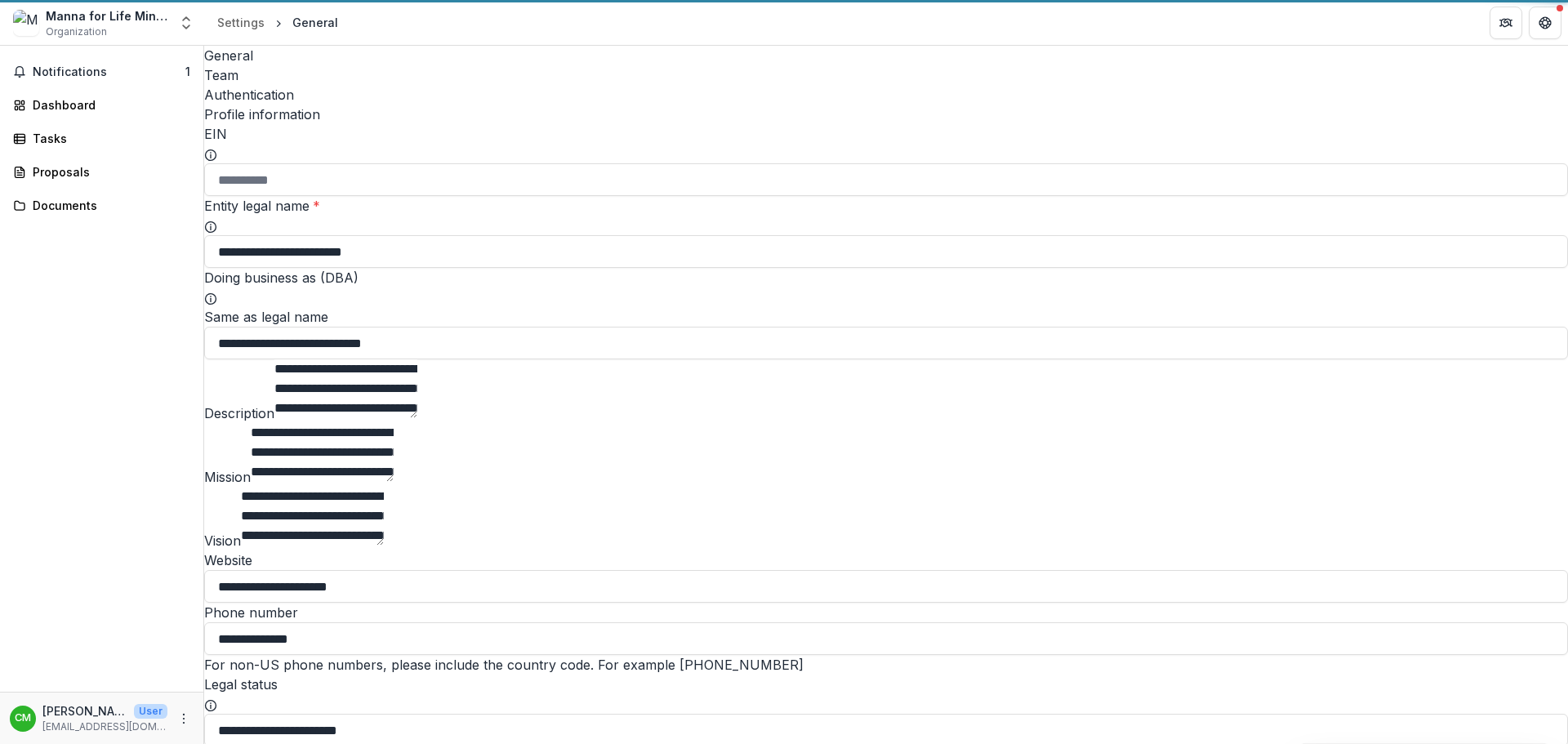
type input "**********"
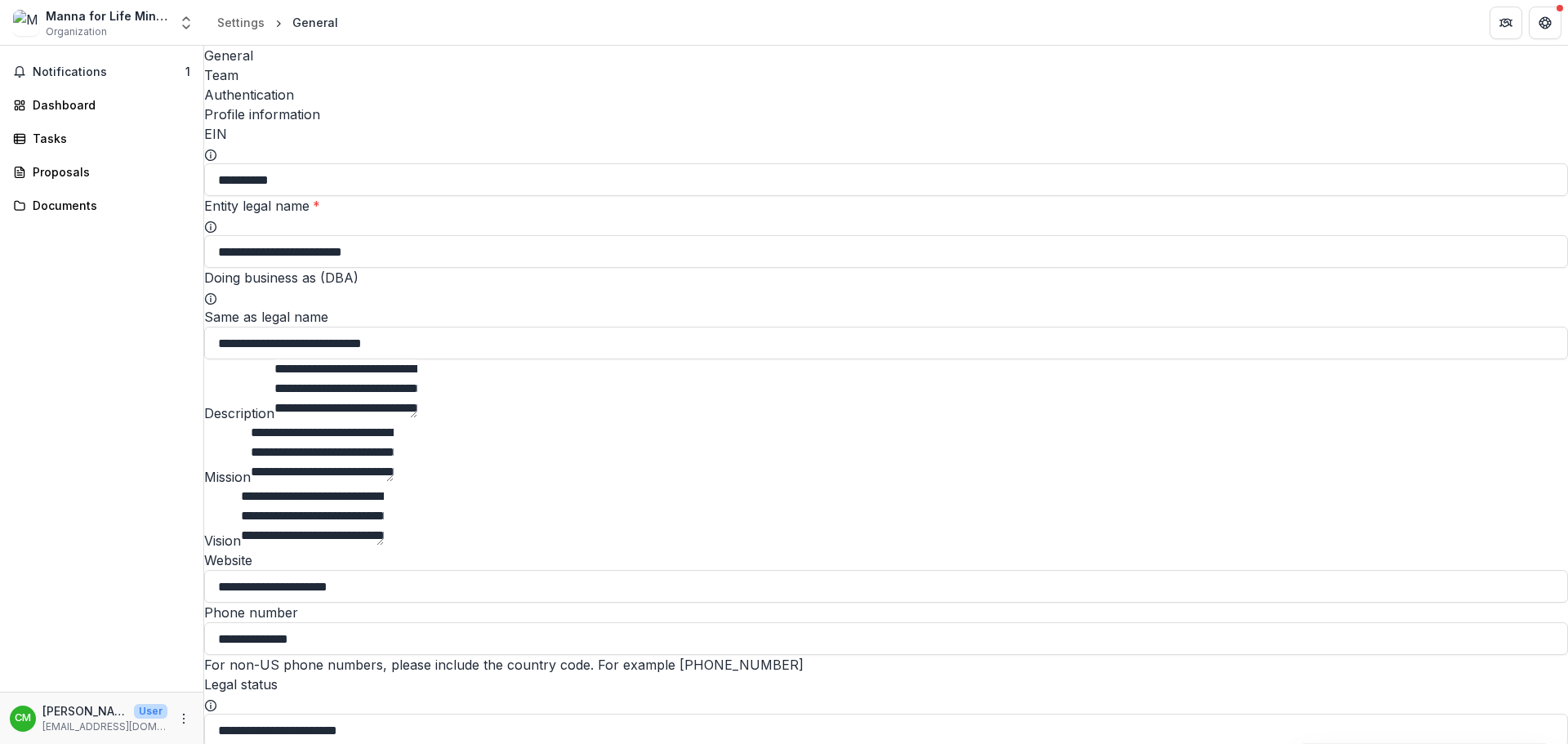
click at [301, 67] on div "Team" at bounding box center [886, 75] width 1364 height 20
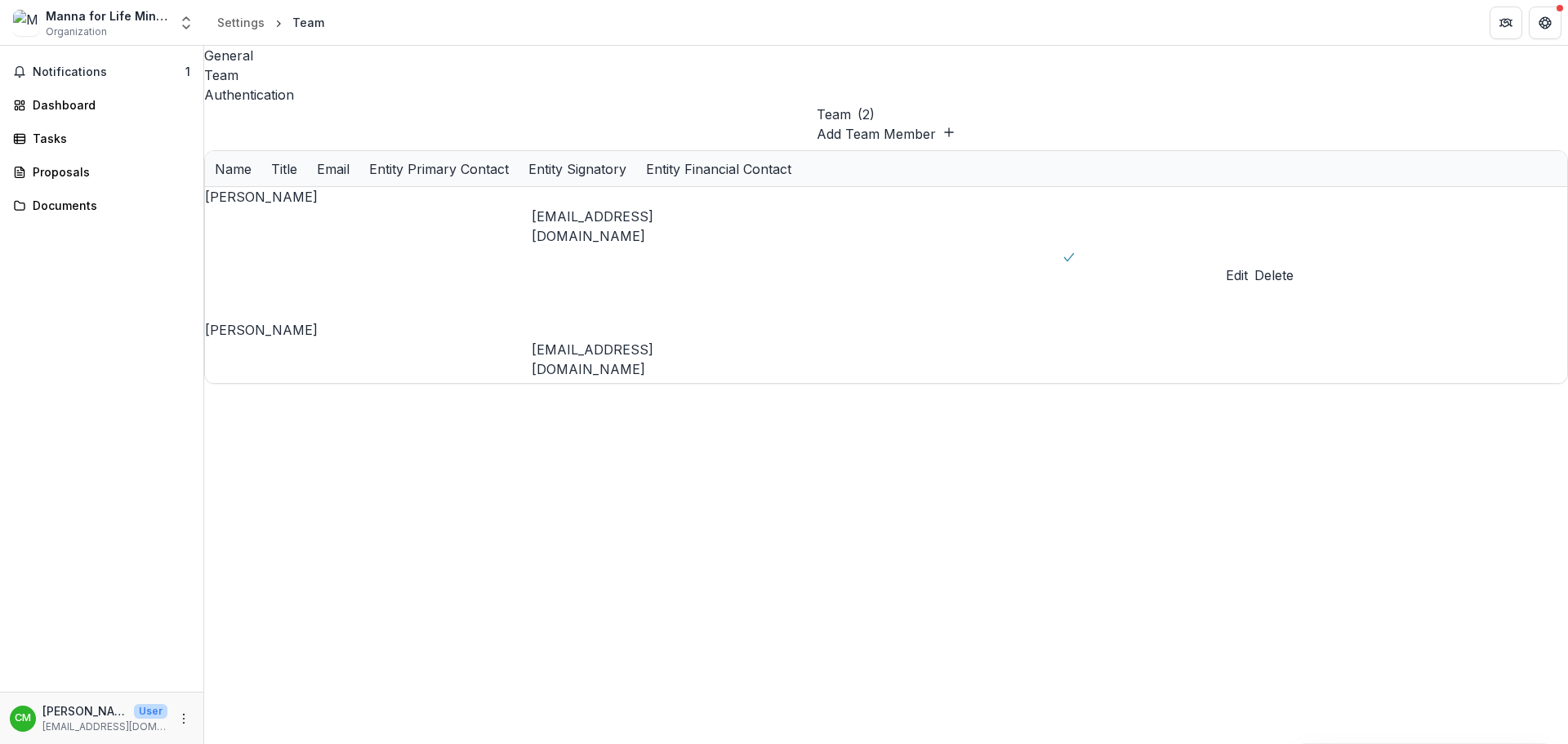
click at [366, 85] on div "Authentication" at bounding box center [886, 95] width 1364 height 20
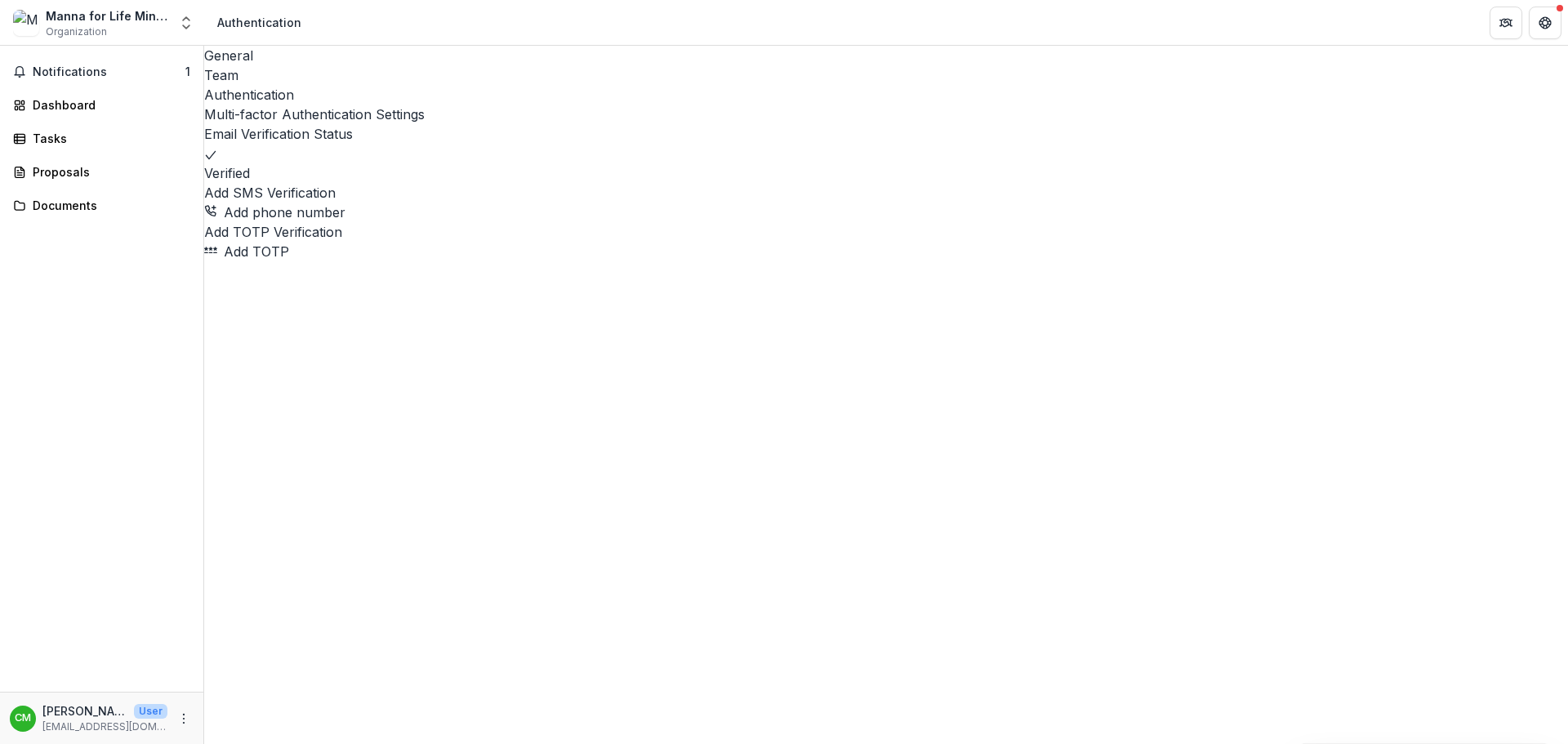
click at [237, 59] on div "General" at bounding box center [886, 56] width 1364 height 20
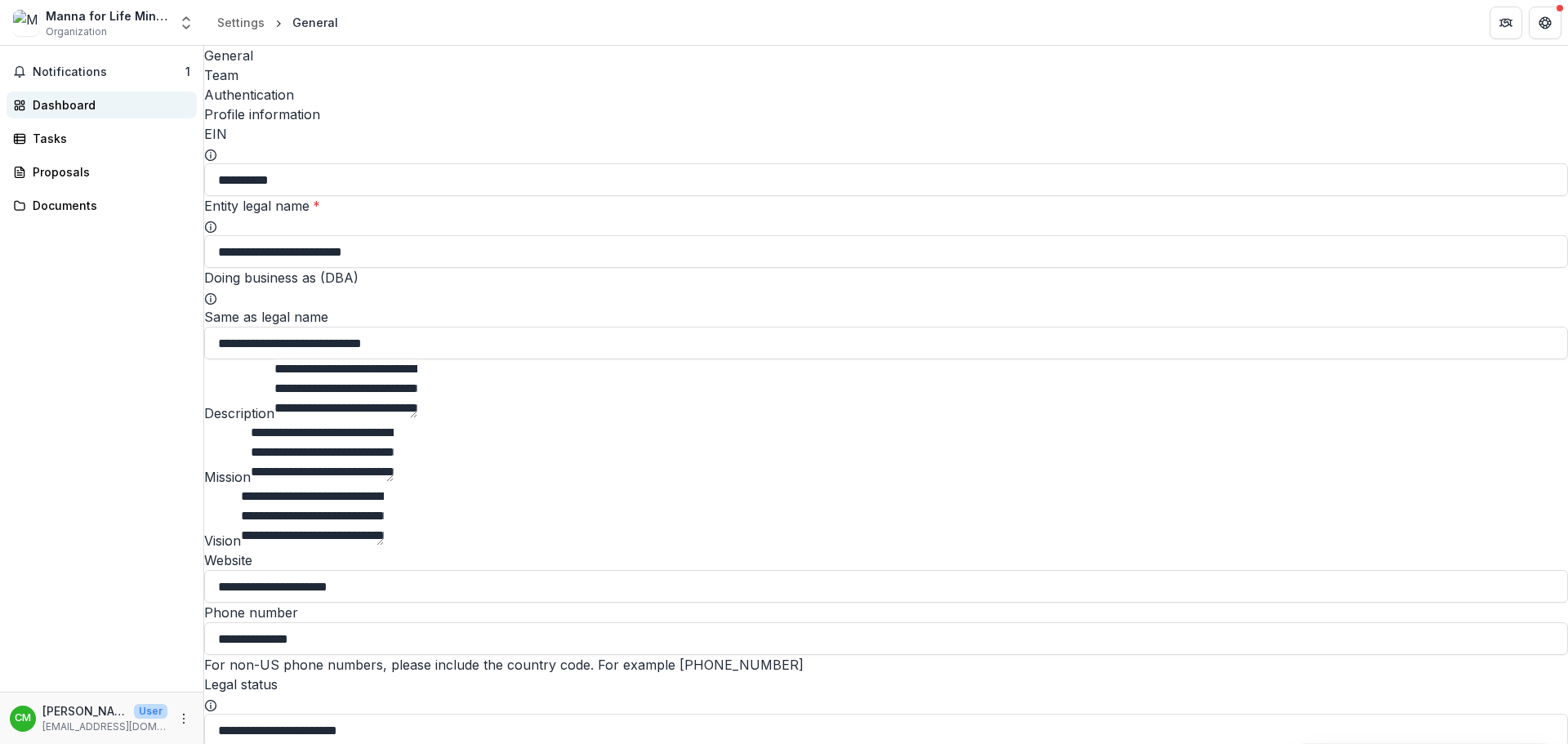
click at [110, 102] on div "Dashboard" at bounding box center [107, 105] width 151 height 17
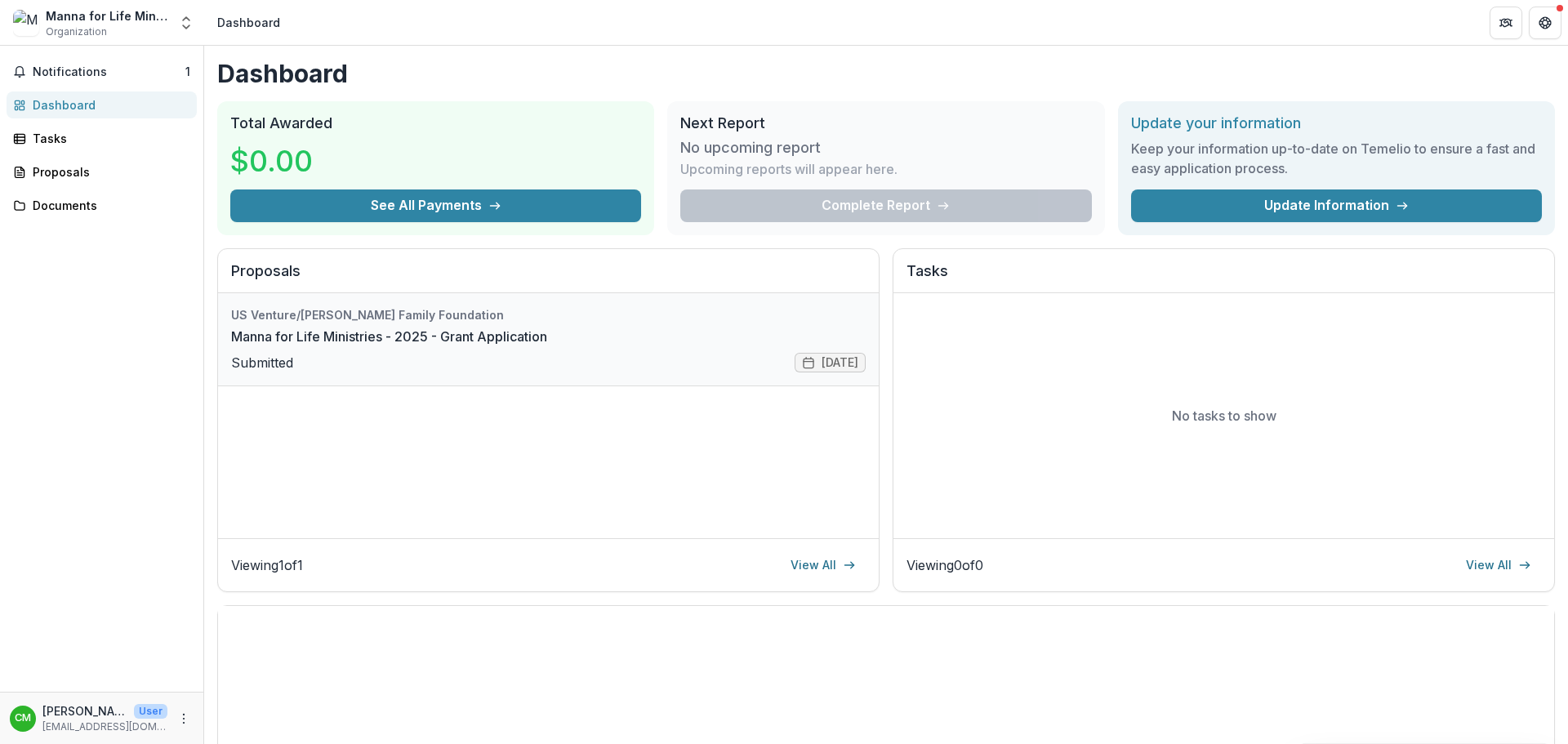
click at [259, 346] on link "Manna for Life Ministries - 2025 - Grant Application" at bounding box center [390, 336] width 316 height 20
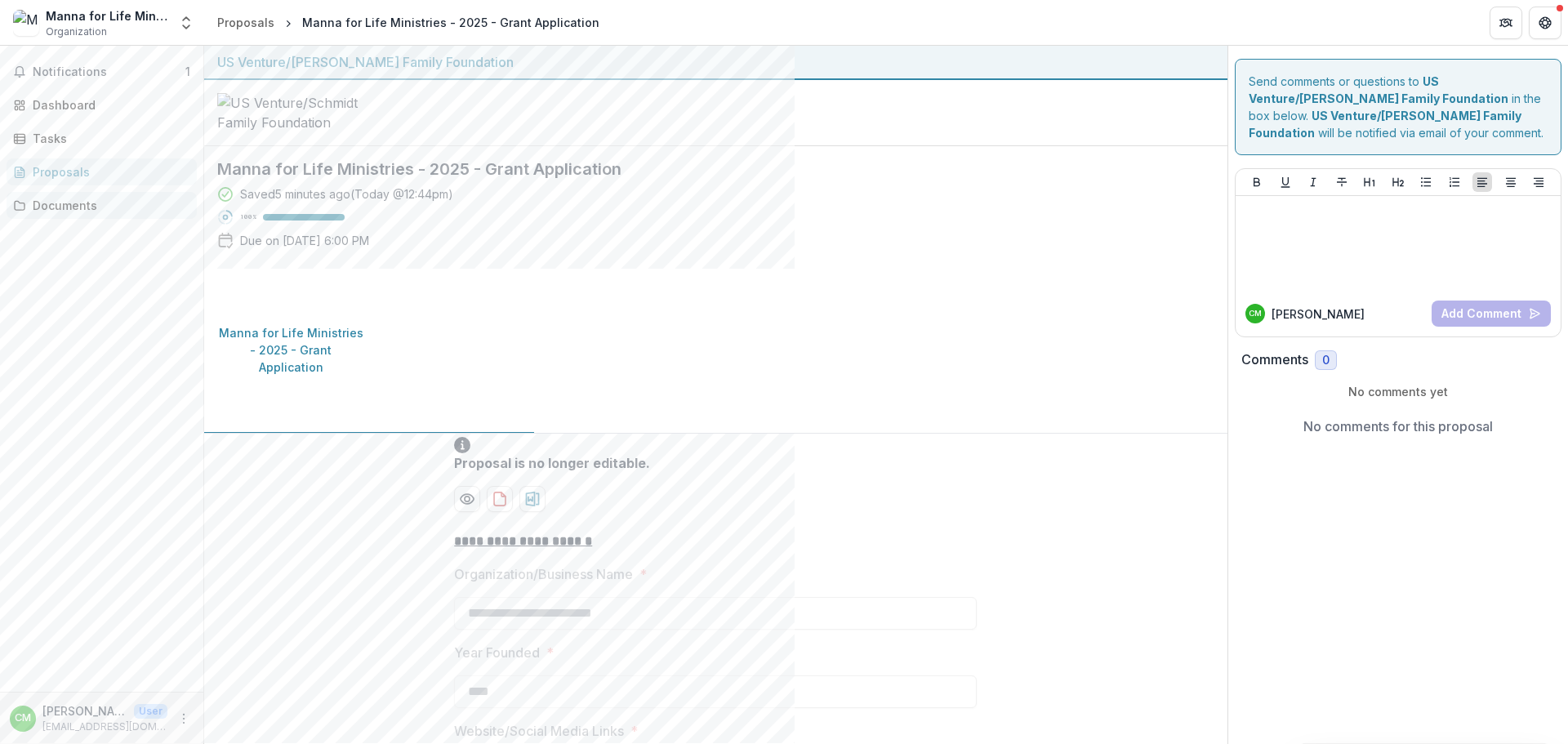
click at [52, 203] on div "Documents" at bounding box center [107, 205] width 151 height 17
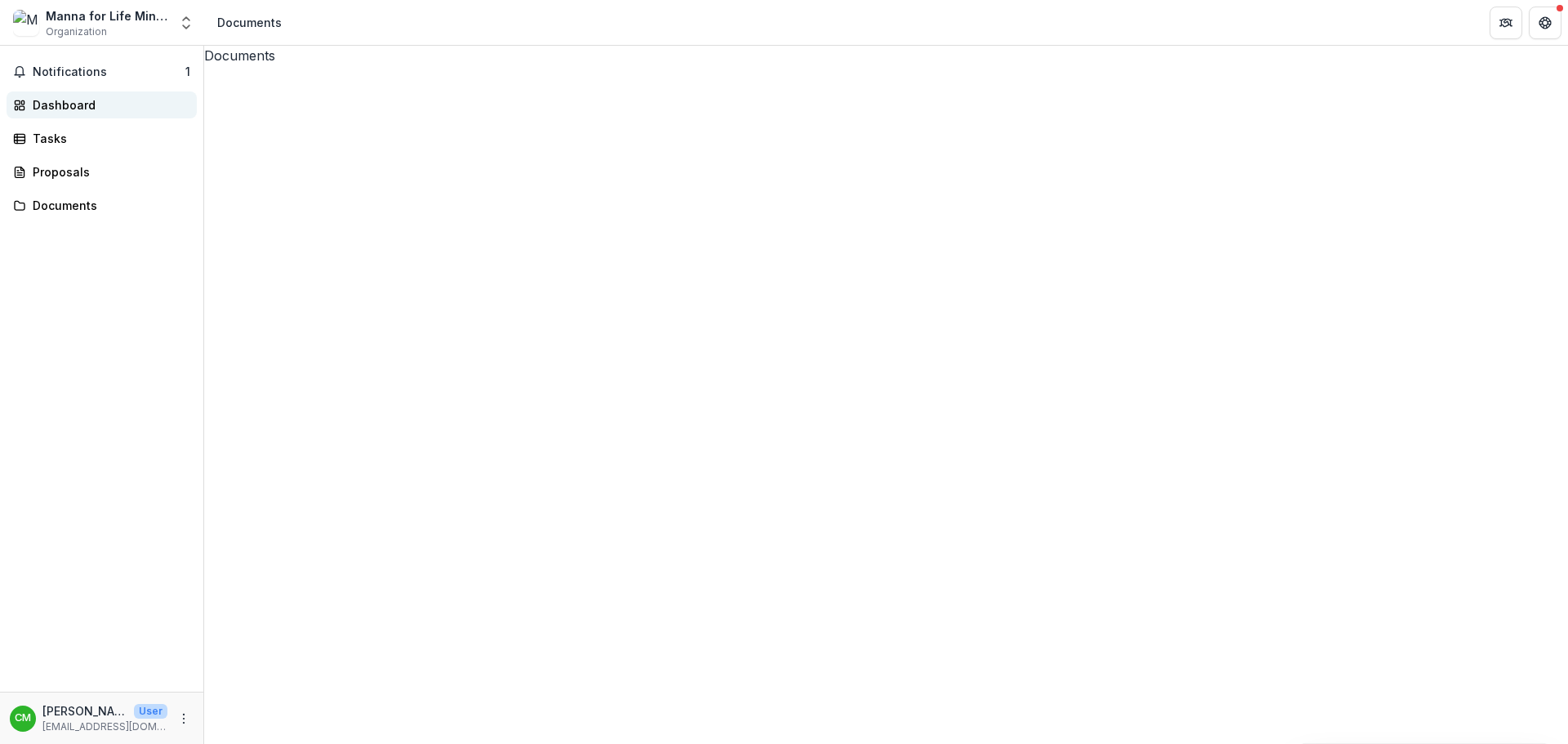
click at [133, 106] on div "Dashboard" at bounding box center [107, 105] width 151 height 17
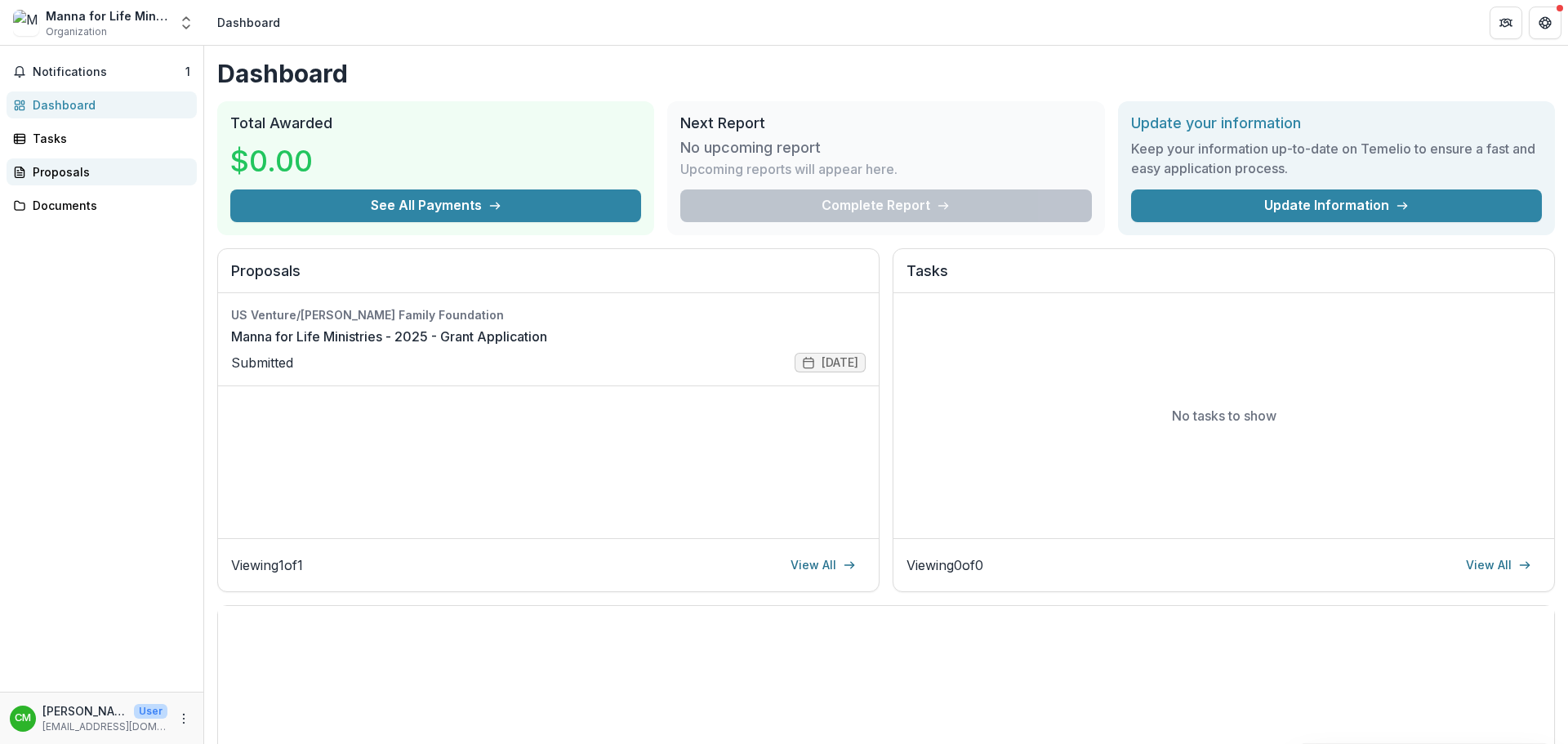
click at [102, 178] on div "Proposals" at bounding box center [107, 171] width 151 height 17
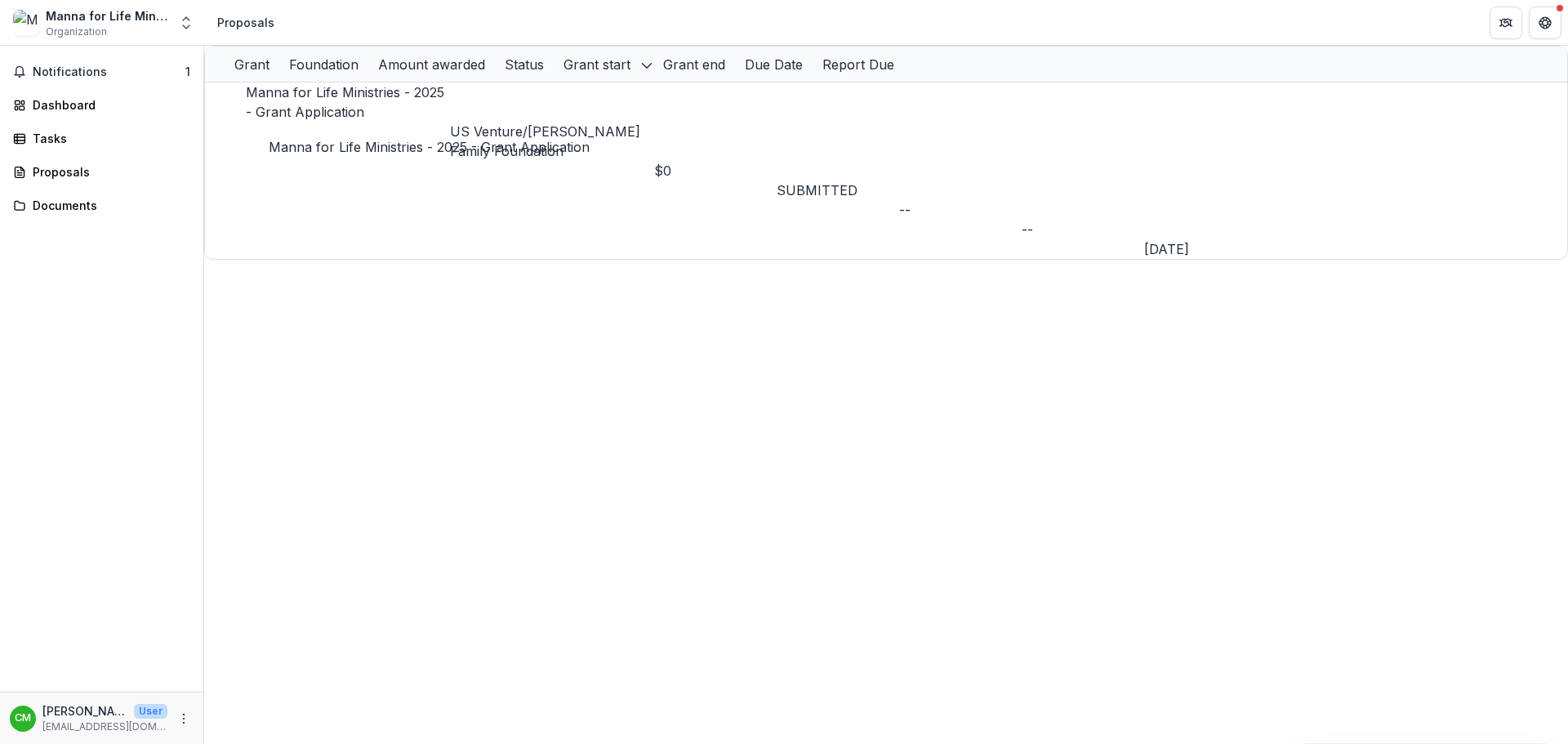
click at [388, 111] on link "Manna for Life Ministries - 2025 - Grant Application" at bounding box center [345, 102] width 198 height 36
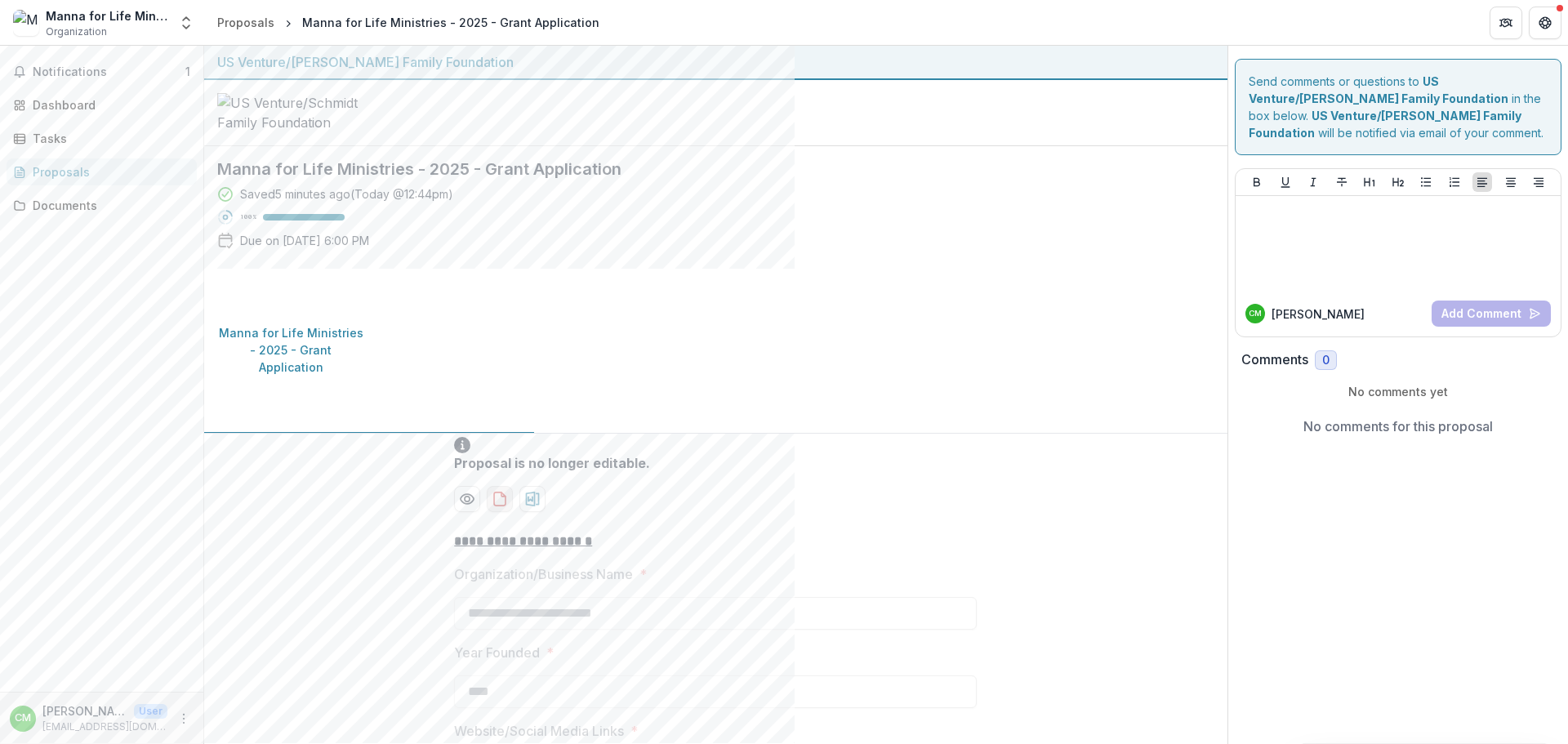
drag, startPoint x: 530, startPoint y: 392, endPoint x: 497, endPoint y: 399, distance: 33.7
click at [497, 491] on icon "download-proposal" at bounding box center [500, 499] width 17 height 17
click at [178, 715] on icon "More" at bounding box center [184, 718] width 13 height 13
drag, startPoint x: 251, startPoint y: 713, endPoint x: 264, endPoint y: 657, distance: 57.5
click at [251, 713] on button "Logout" at bounding box center [291, 711] width 175 height 27
